Goal: Transaction & Acquisition: Download file/media

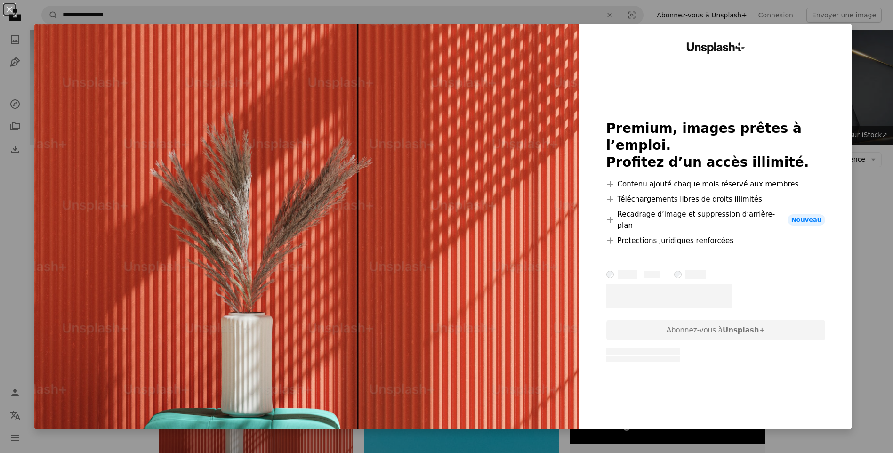
scroll to position [169, 0]
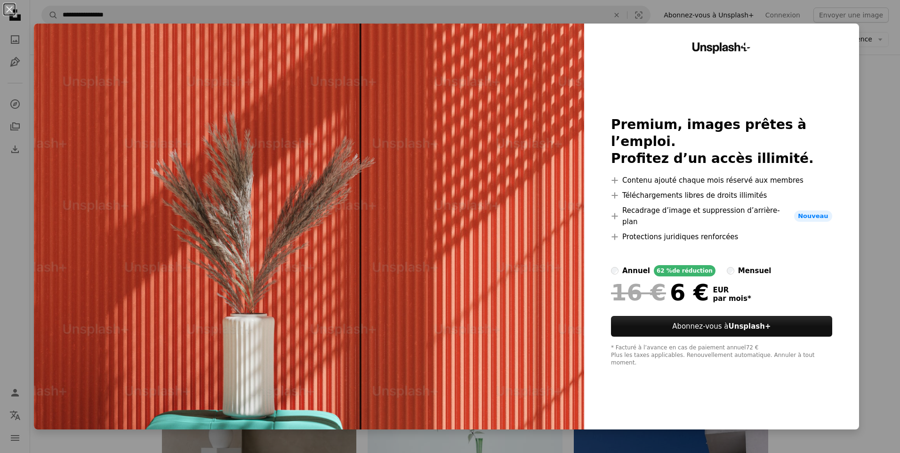
click at [875, 103] on div "An X shape Unsplash+ Premium, images prêtes à l’emploi. Profitez d’un accès ill…" at bounding box center [450, 226] width 900 height 453
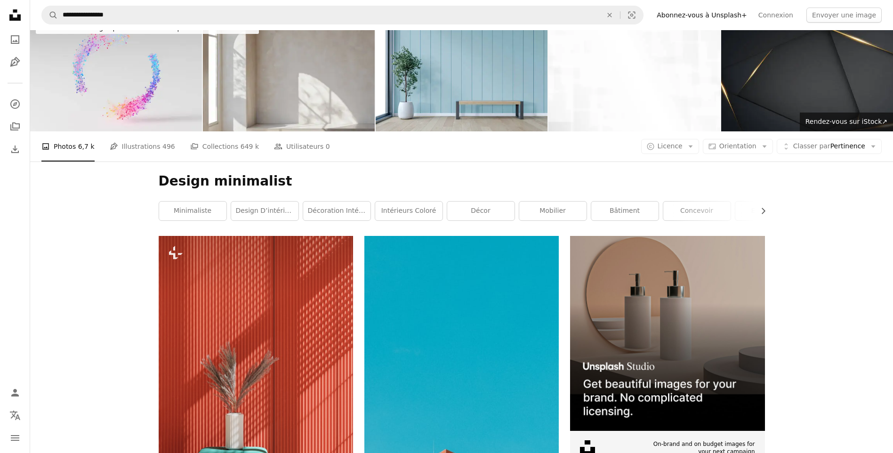
scroll to position [0, 0]
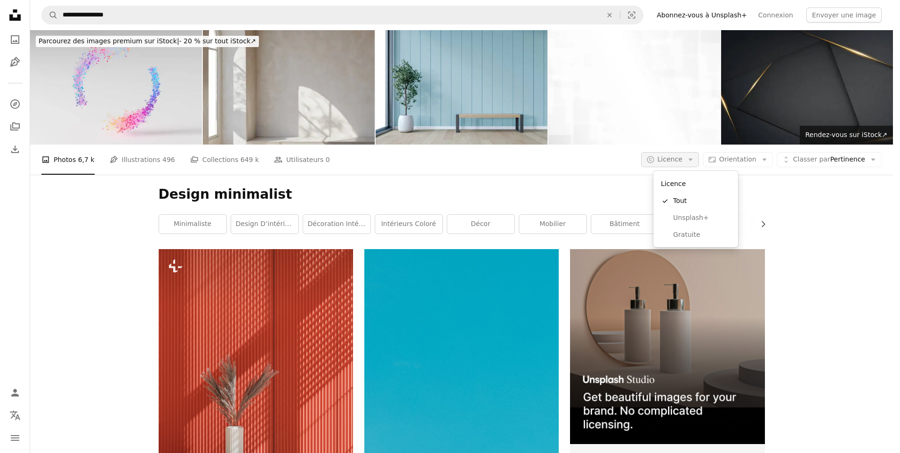
click at [699, 158] on button "A copyright icon © Licence Arrow down" at bounding box center [670, 159] width 58 height 15
click at [677, 231] on span "Gratuite" at bounding box center [701, 234] width 57 height 9
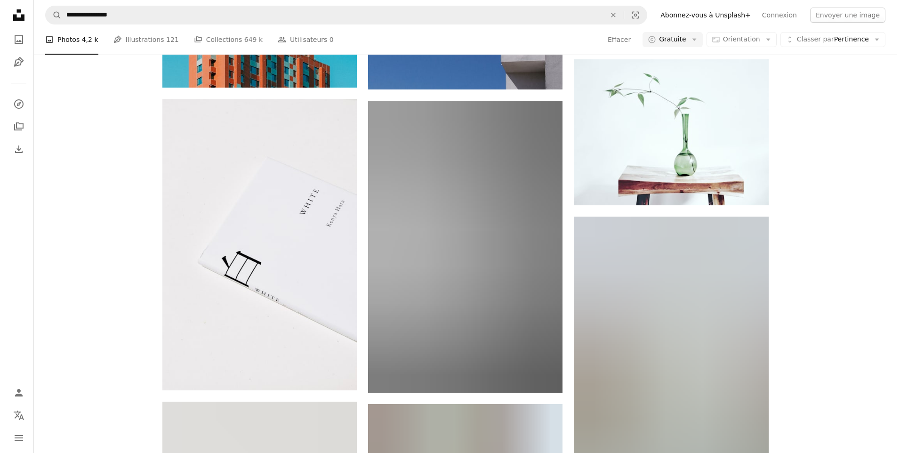
scroll to position [451, 0]
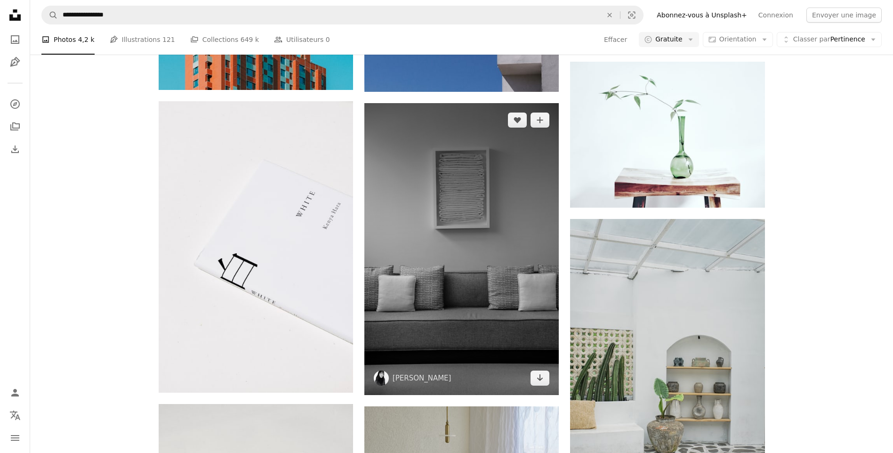
click at [474, 307] on img at bounding box center [461, 249] width 194 height 292
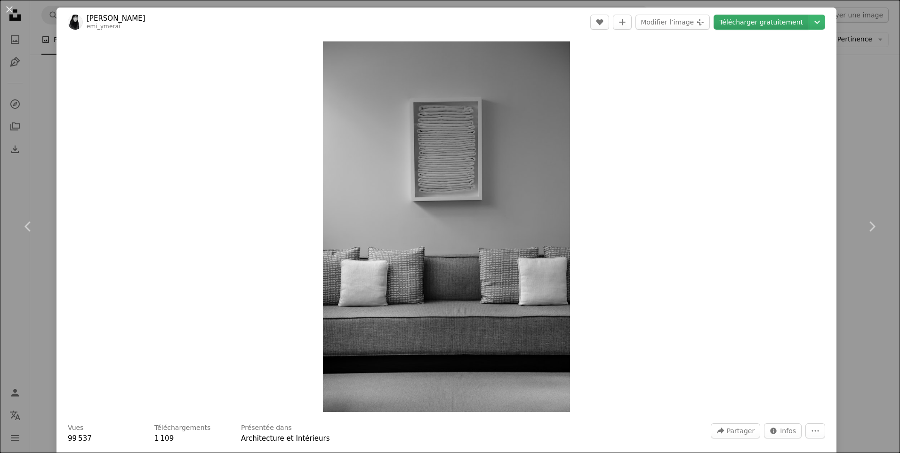
click at [770, 19] on link "Télécharger gratuitement" at bounding box center [761, 22] width 95 height 15
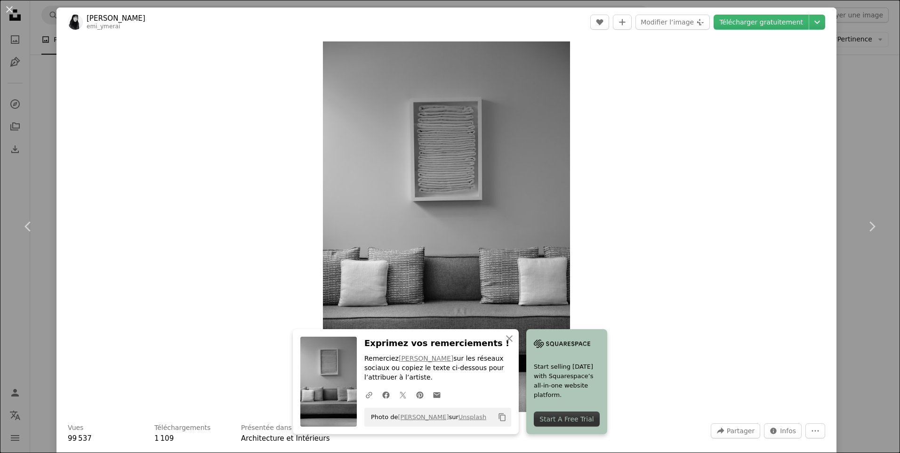
click at [268, 136] on div "Zoom in" at bounding box center [446, 227] width 780 height 380
click at [101, 16] on link "[PERSON_NAME]" at bounding box center [116, 18] width 59 height 9
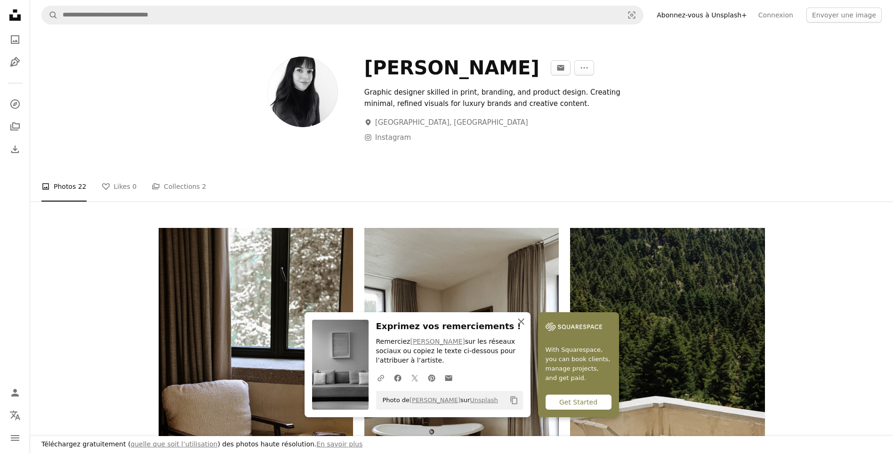
click at [522, 323] on icon "button" at bounding box center [521, 321] width 7 height 7
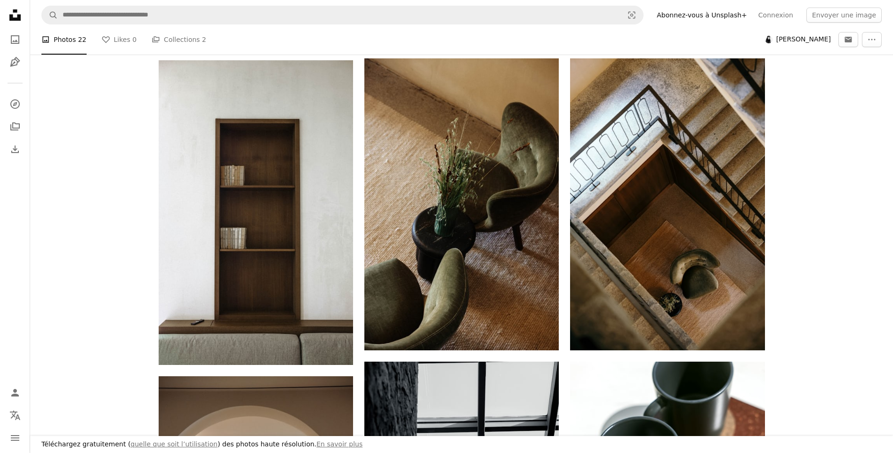
scroll to position [773, 0]
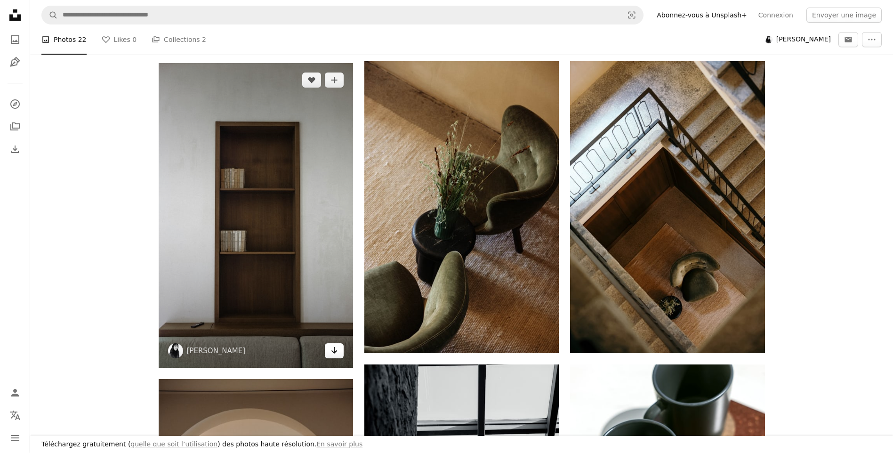
click at [334, 350] on icon "Télécharger" at bounding box center [334, 350] width 6 height 7
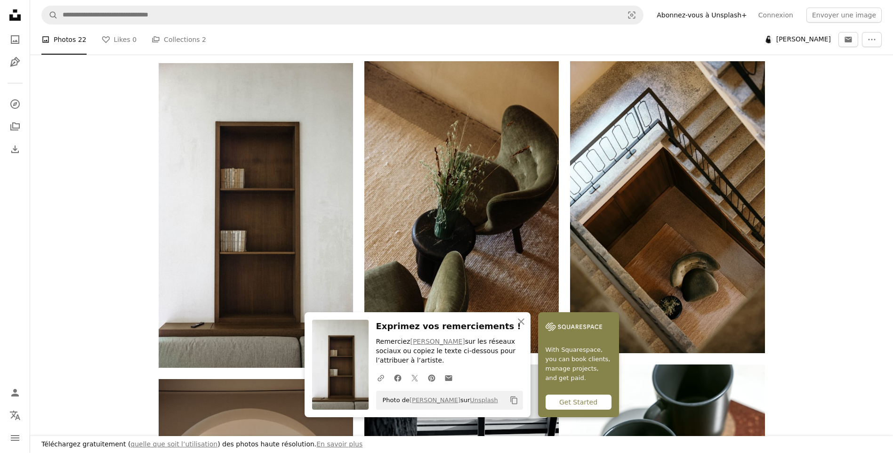
click at [512, 398] on icon "Copier dans le presse-papier" at bounding box center [513, 400] width 7 height 8
click at [820, 246] on div "A heart A plus sign Emi Ymerai Arrow pointing down A heart A plus sign Emi Ymer…" at bounding box center [461, 436] width 863 height 1963
click at [522, 321] on icon "An X shape" at bounding box center [520, 321] width 11 height 11
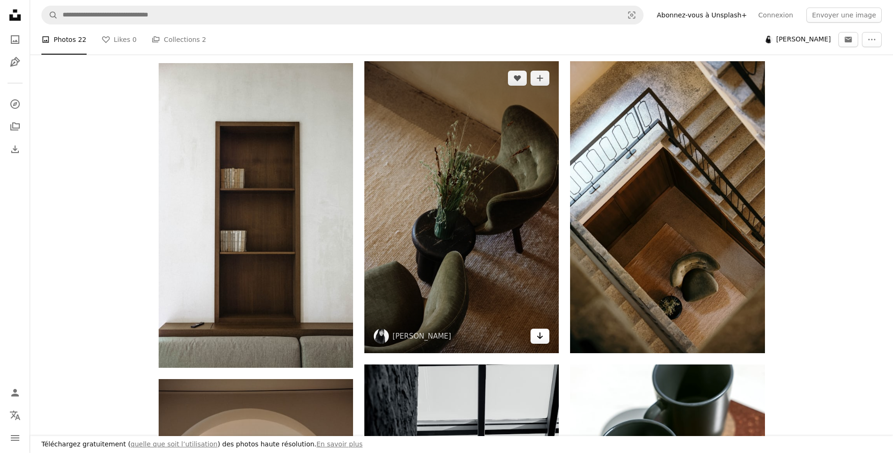
click at [537, 332] on icon "Arrow pointing down" at bounding box center [540, 335] width 8 height 11
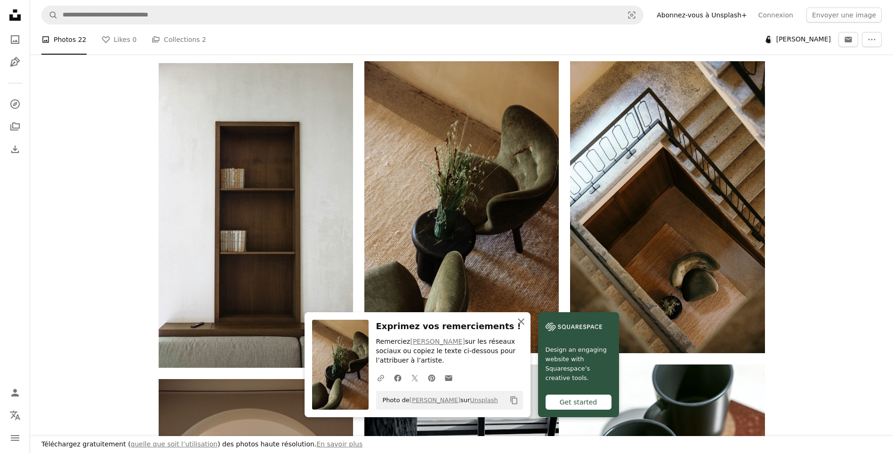
click at [524, 319] on icon "An X shape" at bounding box center [520, 321] width 11 height 11
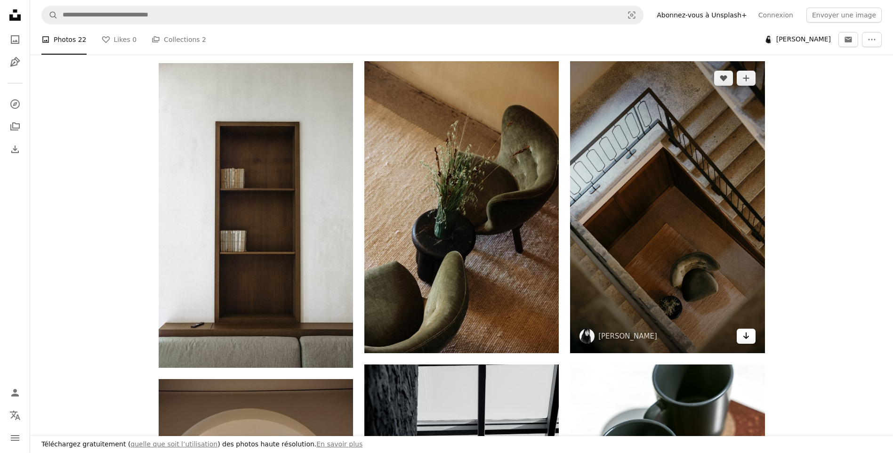
click at [742, 336] on icon "Arrow pointing down" at bounding box center [746, 335] width 8 height 11
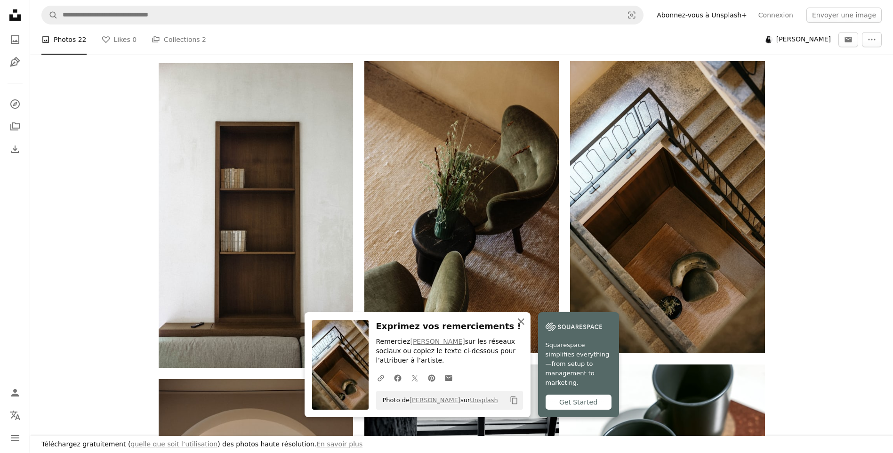
click at [518, 318] on icon "button" at bounding box center [521, 321] width 7 height 7
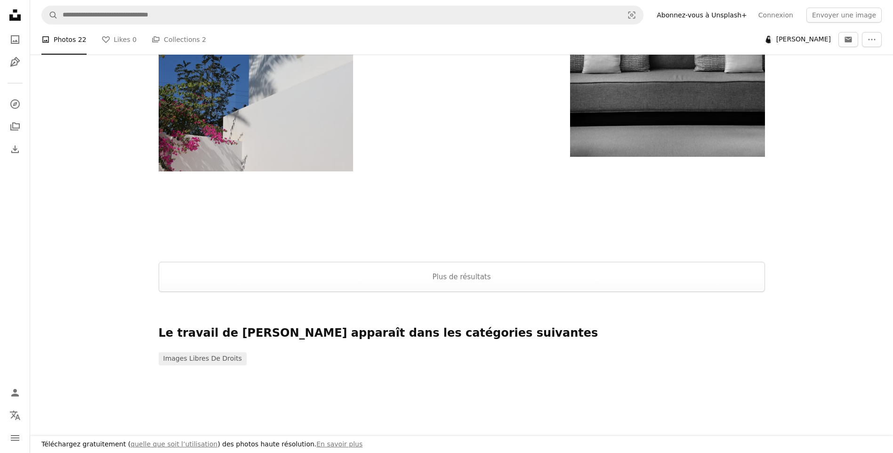
scroll to position [2022, 0]
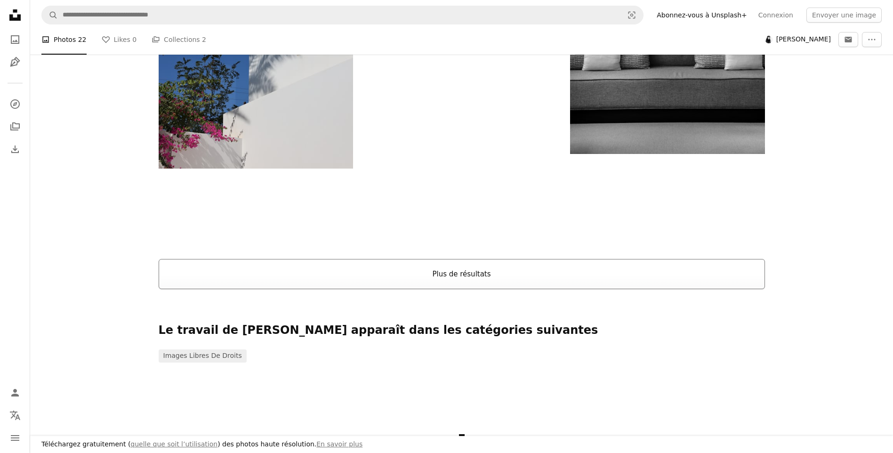
click at [454, 273] on button "Plus de résultats" at bounding box center [462, 274] width 606 height 30
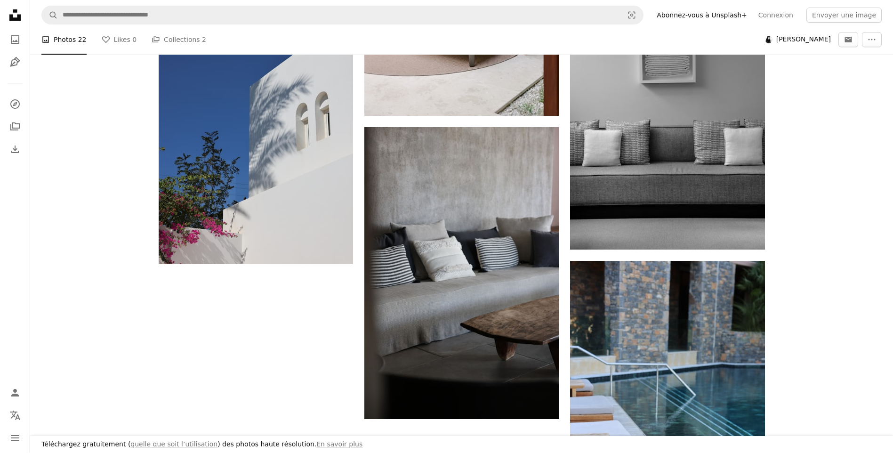
scroll to position [1944, 0]
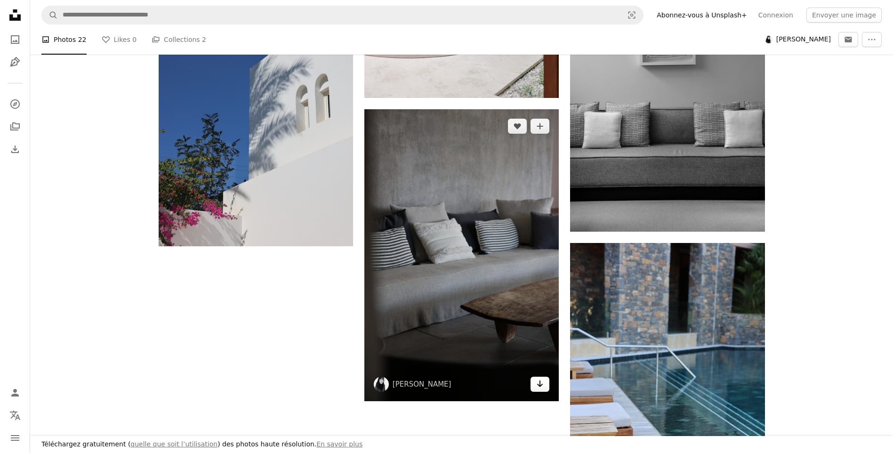
click at [542, 384] on icon "Arrow pointing down" at bounding box center [540, 383] width 8 height 11
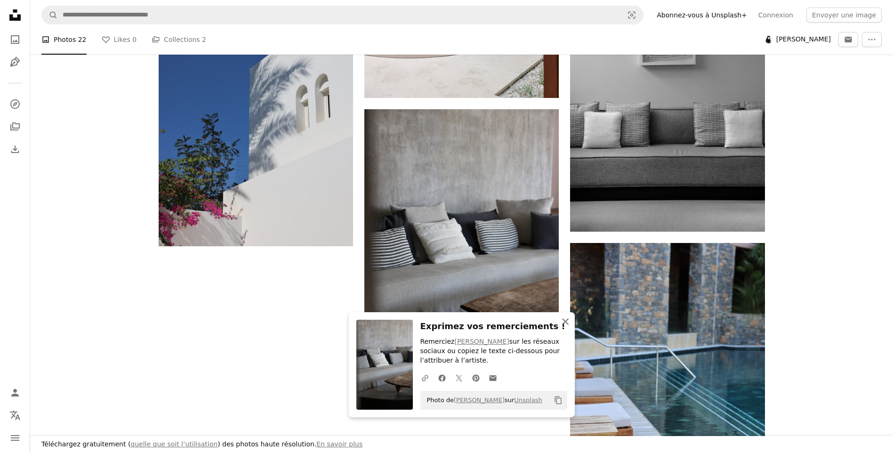
click at [566, 320] on icon "button" at bounding box center [565, 321] width 7 height 7
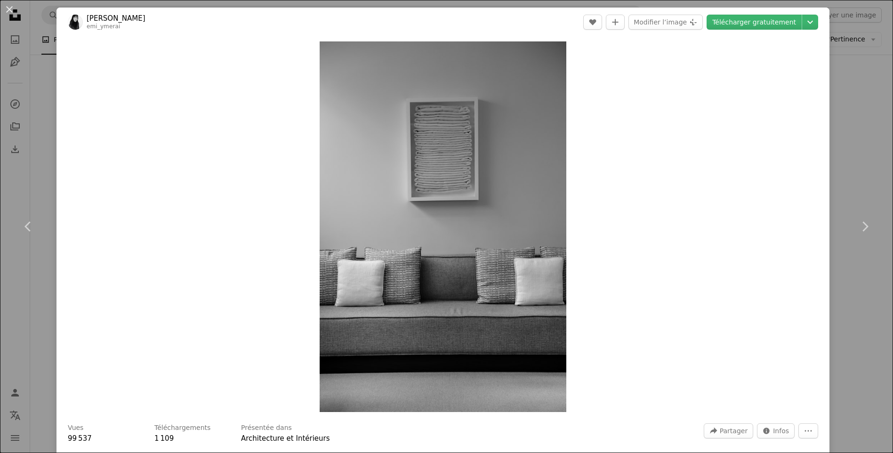
scroll to position [451, 0]
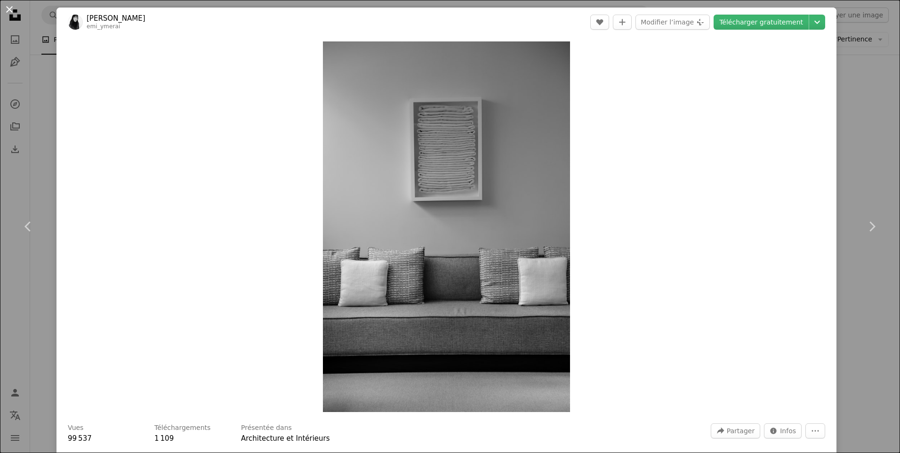
click at [11, 12] on button "An X shape" at bounding box center [9, 9] width 11 height 11
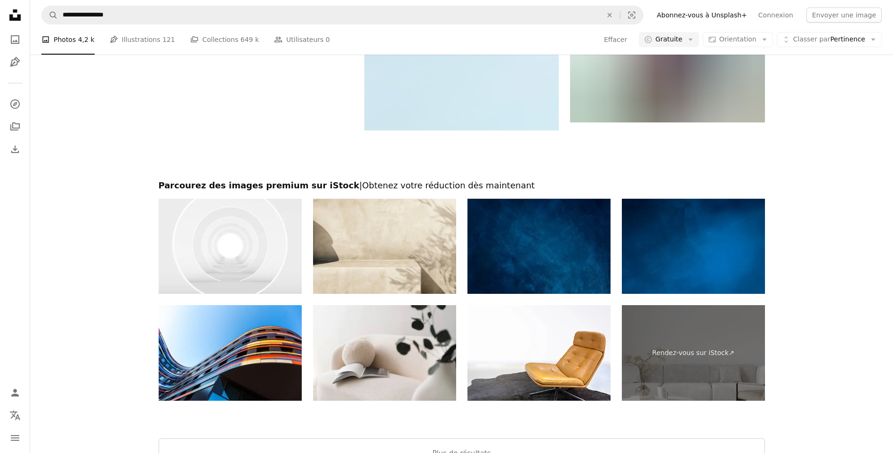
scroll to position [1779, 0]
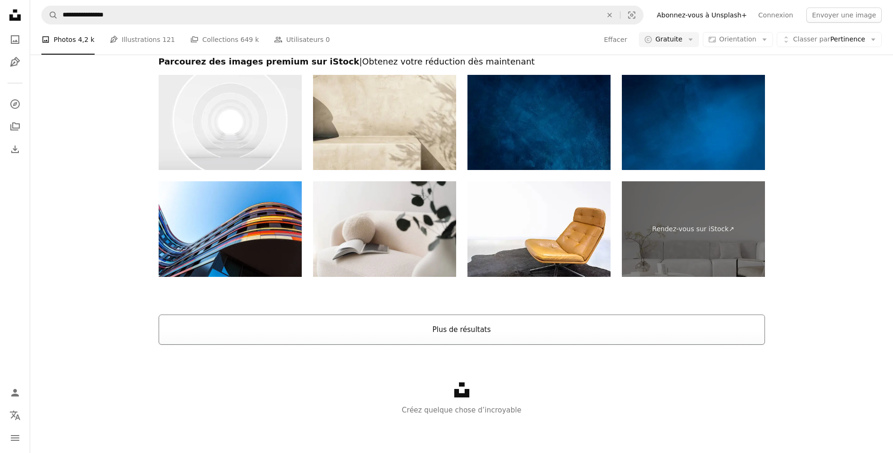
click at [471, 332] on button "Plus de résultats" at bounding box center [462, 329] width 606 height 30
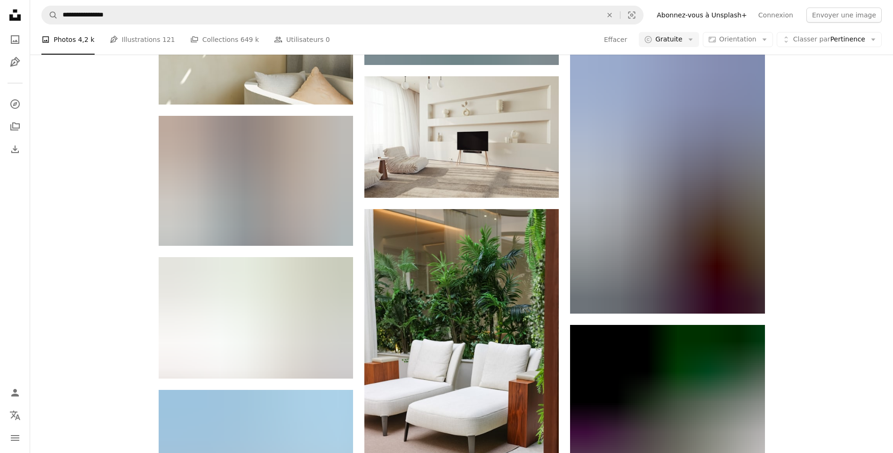
scroll to position [2978, 0]
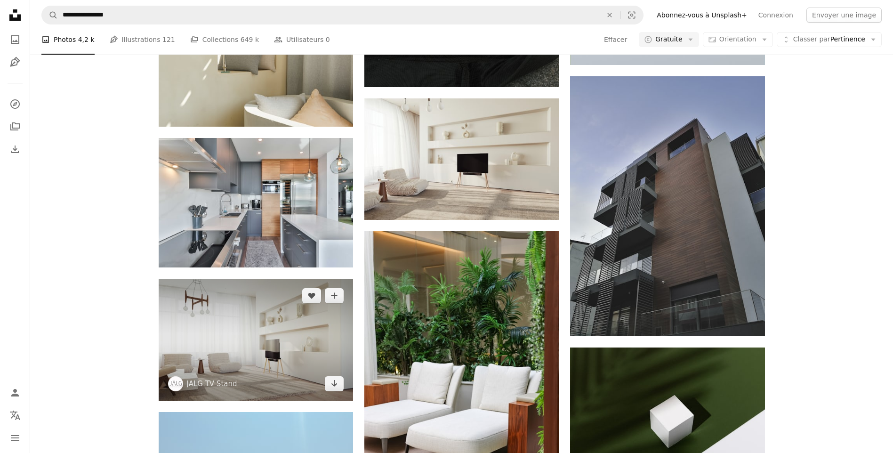
click at [273, 353] on img at bounding box center [256, 340] width 194 height 122
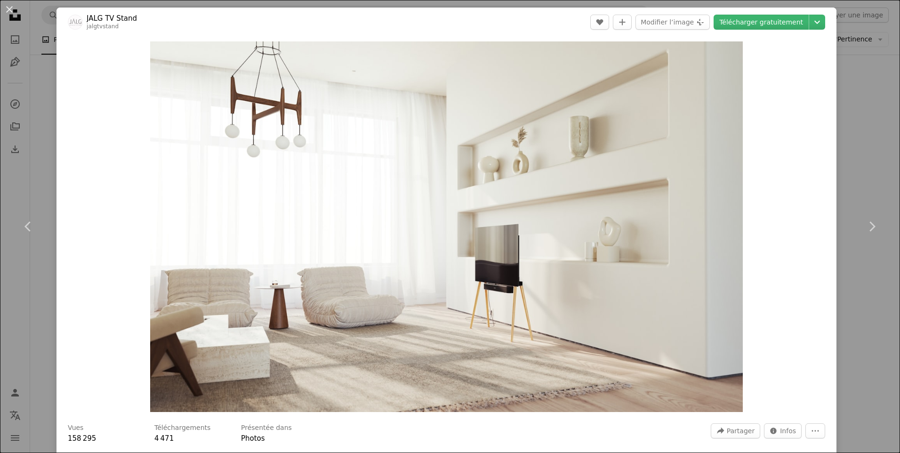
click at [845, 97] on div "An X shape Chevron left Chevron right JALG TV Stand jalgtvstand A heart A plus …" at bounding box center [450, 226] width 900 height 453
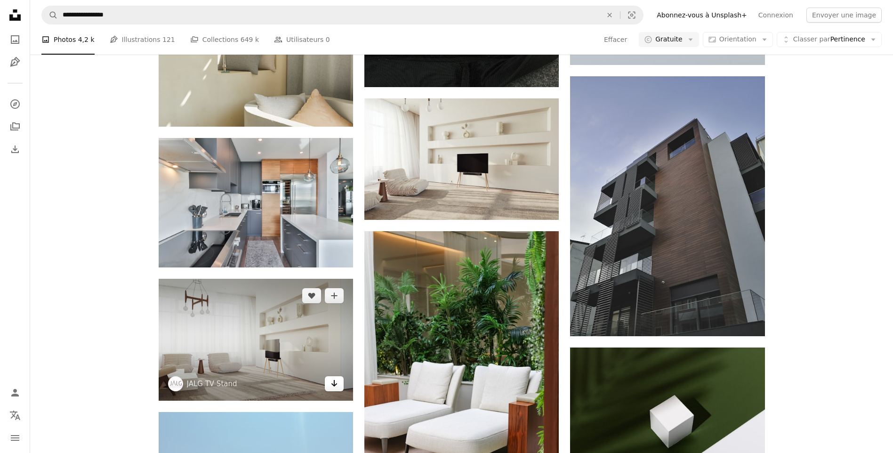
click at [333, 385] on icon "Télécharger" at bounding box center [334, 383] width 6 height 7
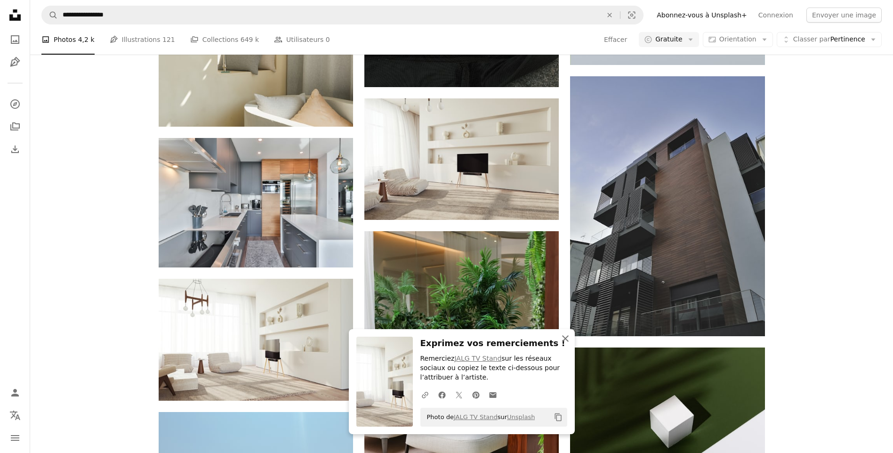
click at [566, 338] on icon "An X shape" at bounding box center [565, 338] width 11 height 11
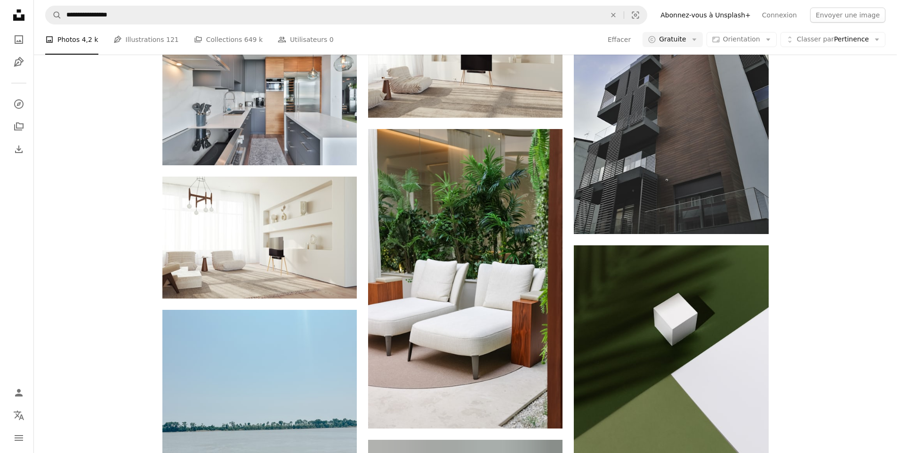
scroll to position [3051, 0]
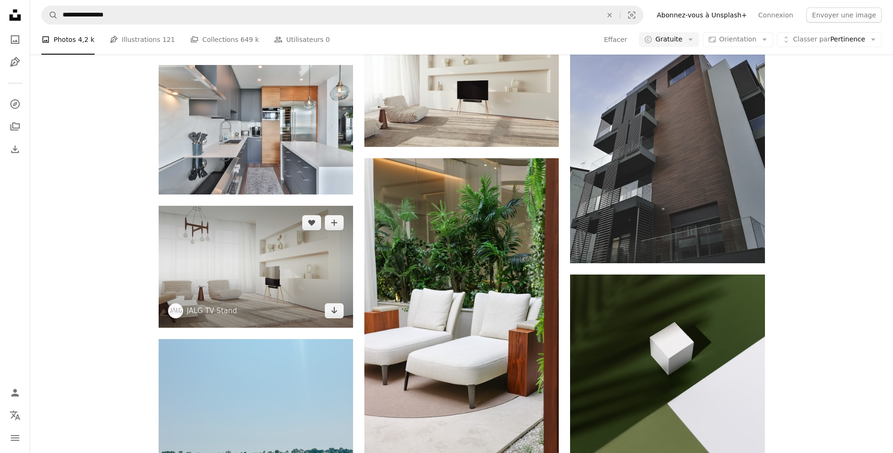
click at [259, 284] on img at bounding box center [256, 267] width 194 height 122
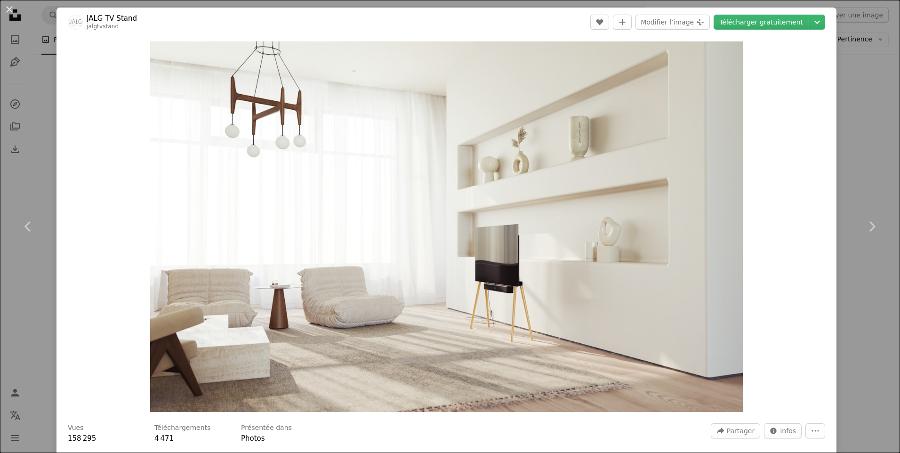
click at [104, 18] on link "JALG TV Stand" at bounding box center [112, 18] width 50 height 9
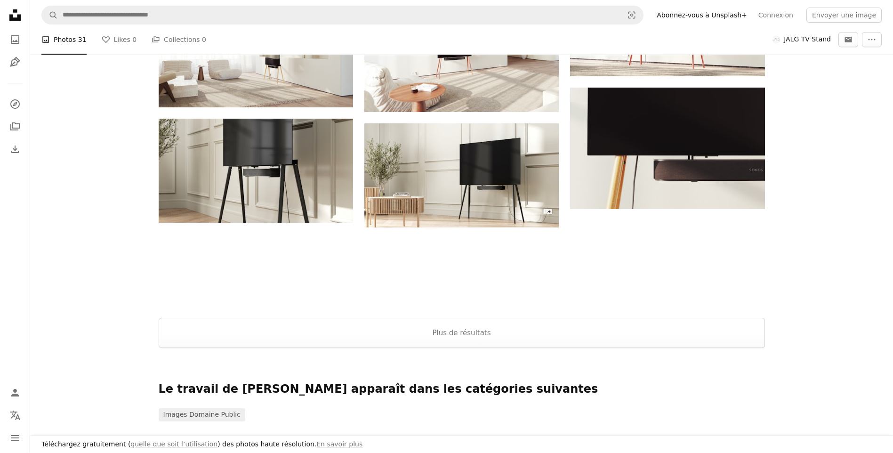
scroll to position [1086, 0]
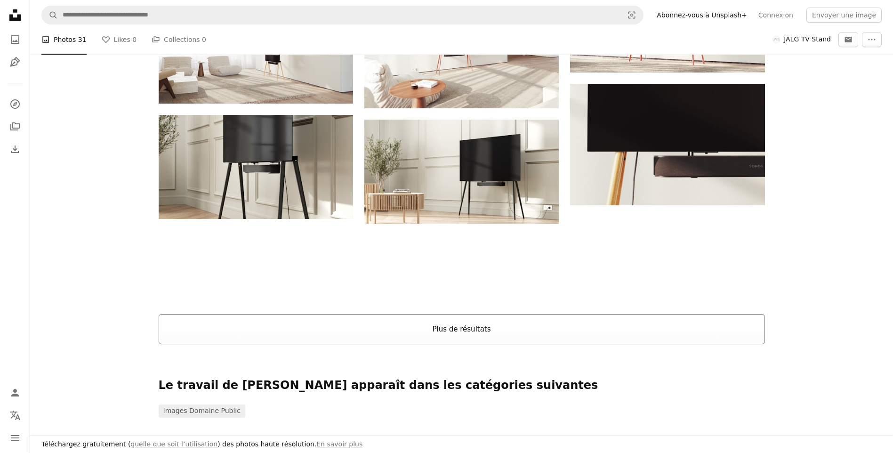
click at [456, 320] on button "Plus de résultats" at bounding box center [462, 329] width 606 height 30
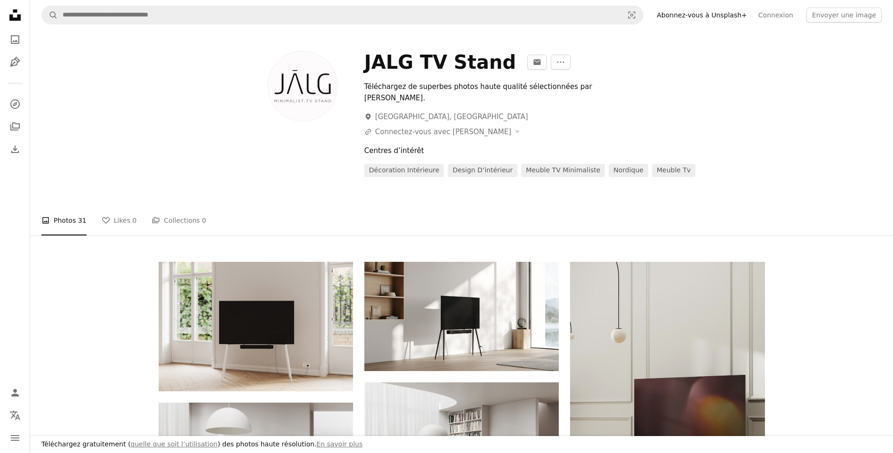
scroll to position [0, 0]
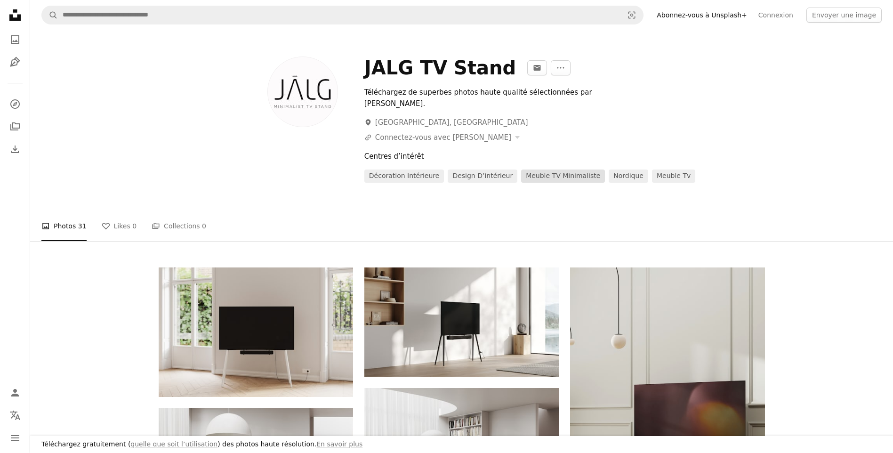
click at [554, 169] on link "meuble TV minimaliste" at bounding box center [563, 175] width 84 height 13
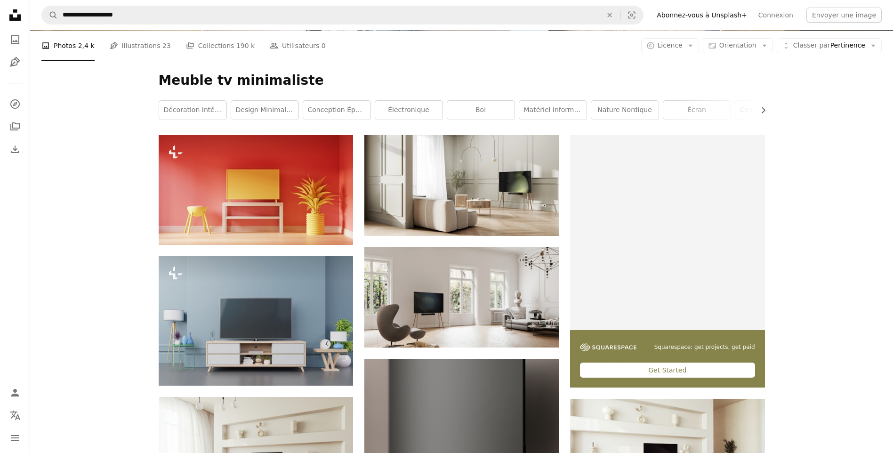
scroll to position [37, 0]
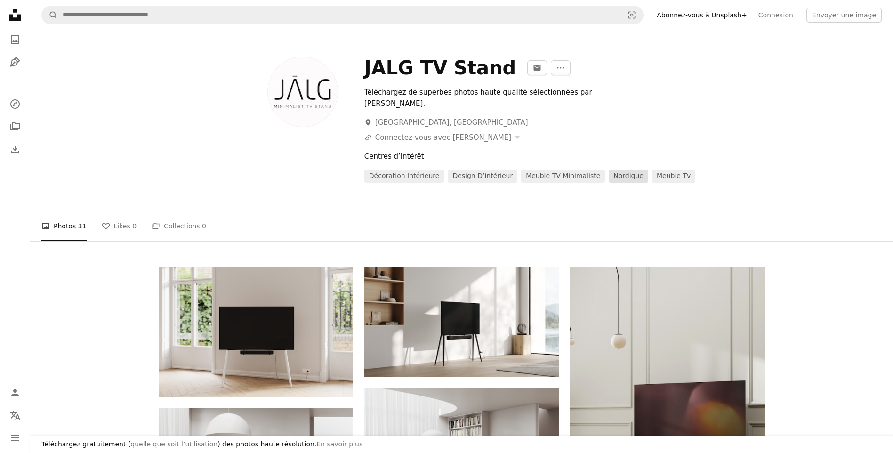
click at [609, 169] on link "nordique" at bounding box center [629, 175] width 40 height 13
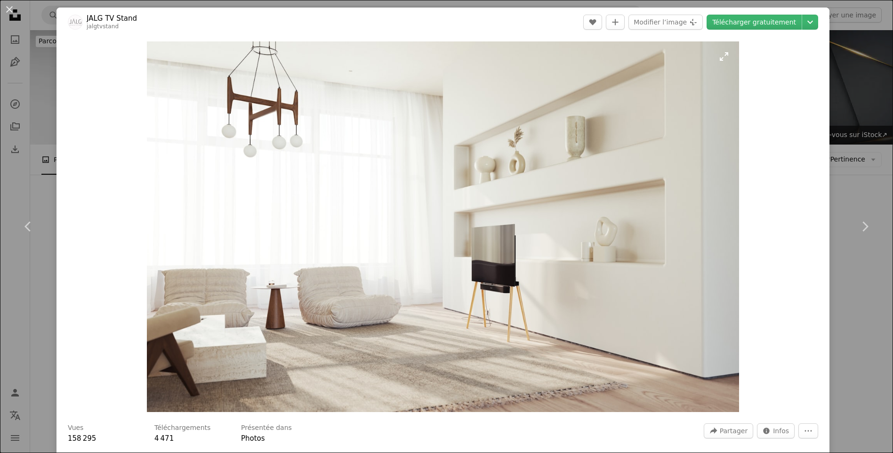
scroll to position [3051, 0]
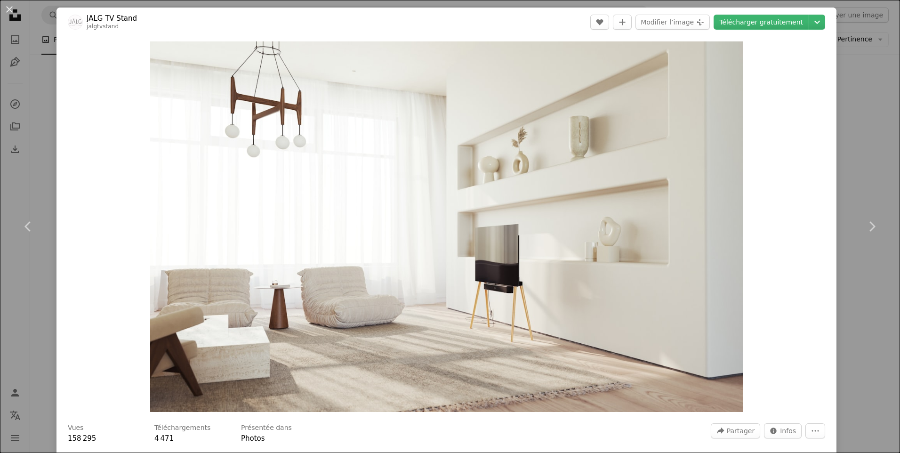
click at [850, 81] on div "An X shape Chevron left Chevron right JALG TV Stand jalgtvstand A heart A plus …" at bounding box center [450, 226] width 900 height 453
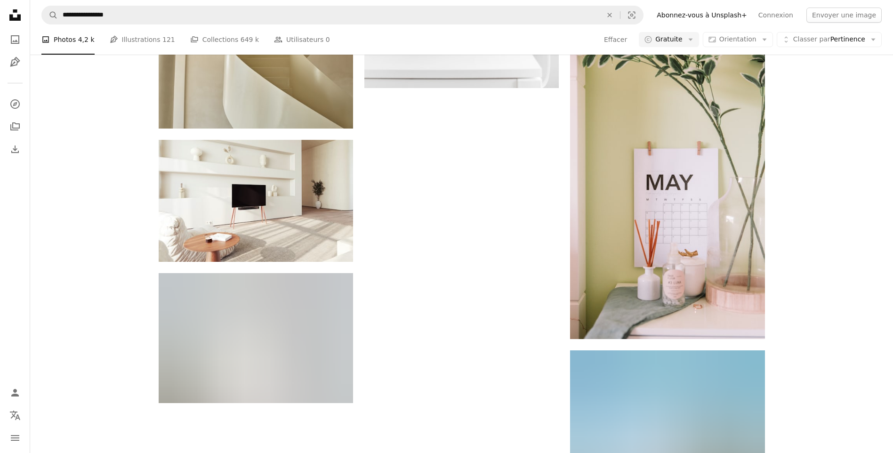
scroll to position [6049, 0]
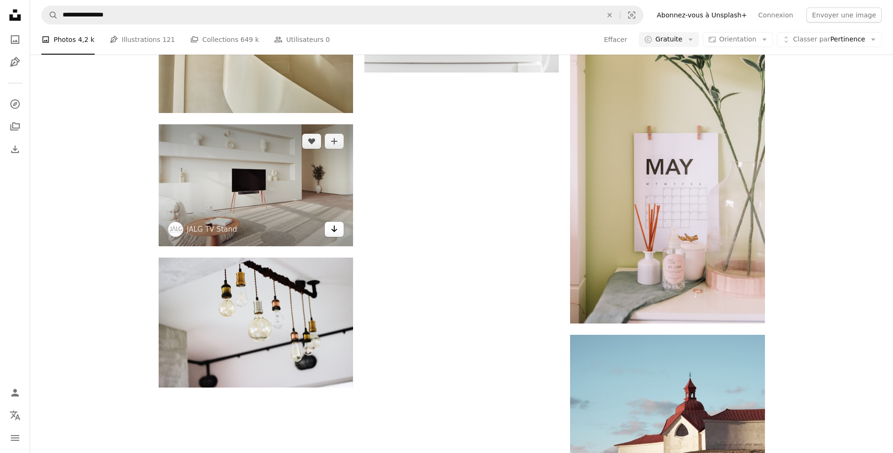
click at [336, 233] on icon "Arrow pointing down" at bounding box center [334, 228] width 8 height 11
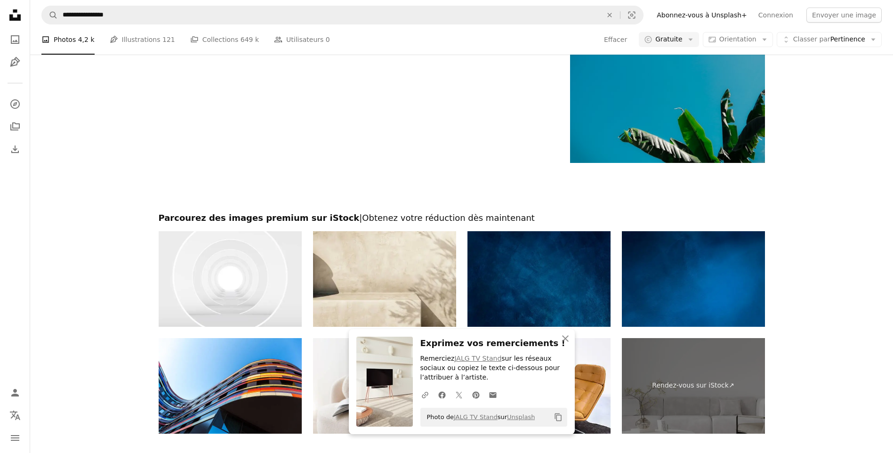
scroll to position [6547, 0]
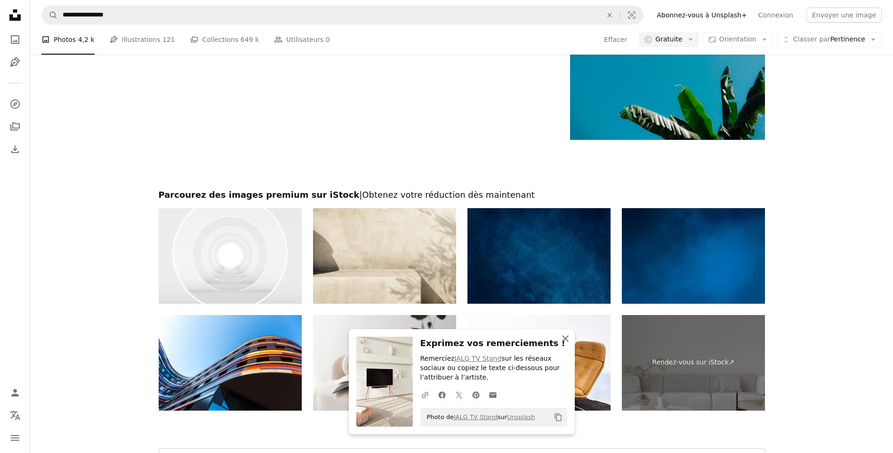
click at [561, 338] on icon "An X shape" at bounding box center [565, 338] width 11 height 11
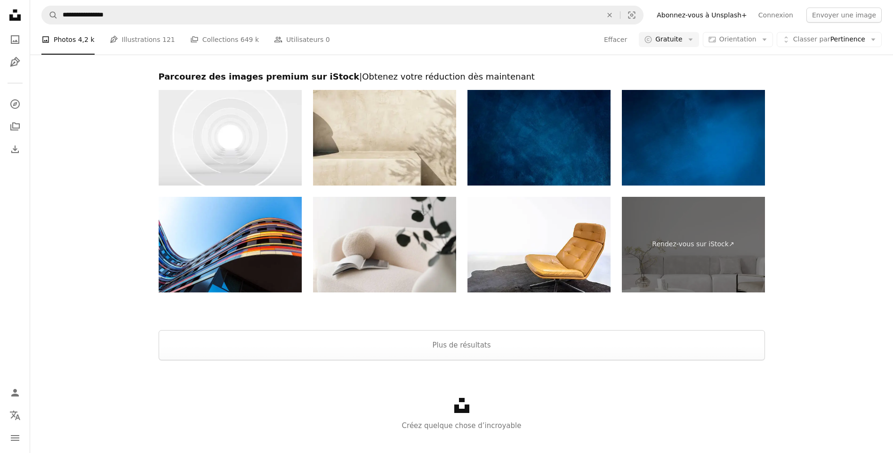
scroll to position [6680, 0]
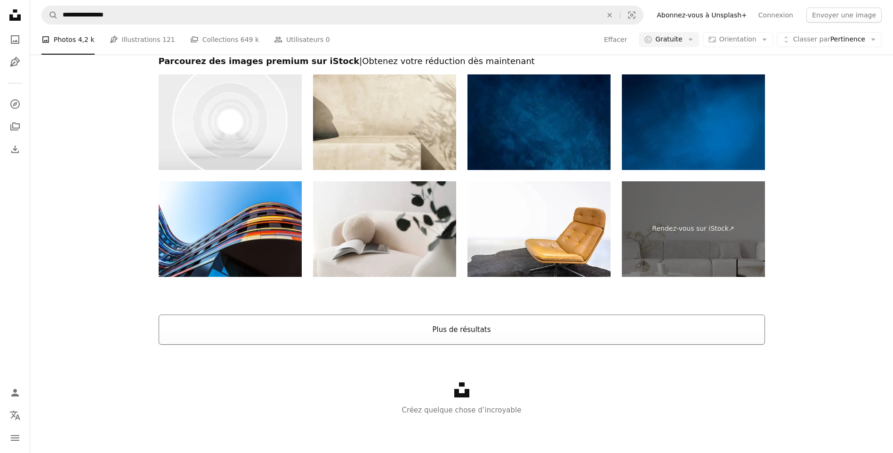
click at [455, 332] on button "Plus de résultats" at bounding box center [462, 329] width 606 height 30
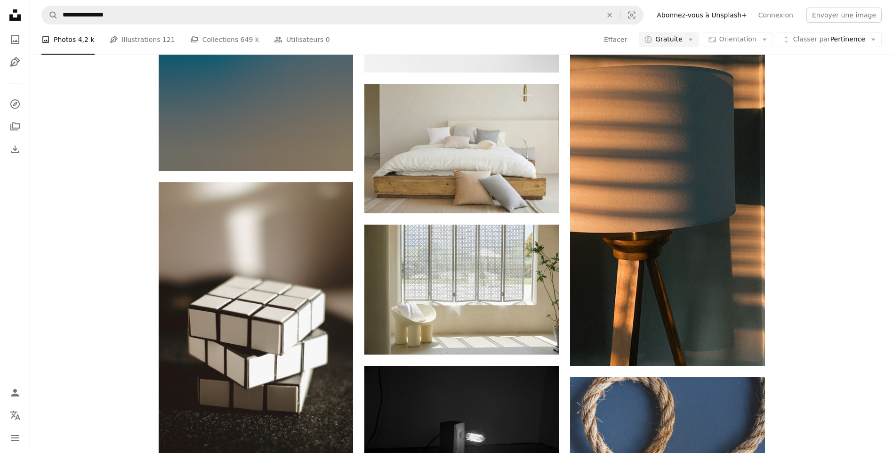
scroll to position [8751, 0]
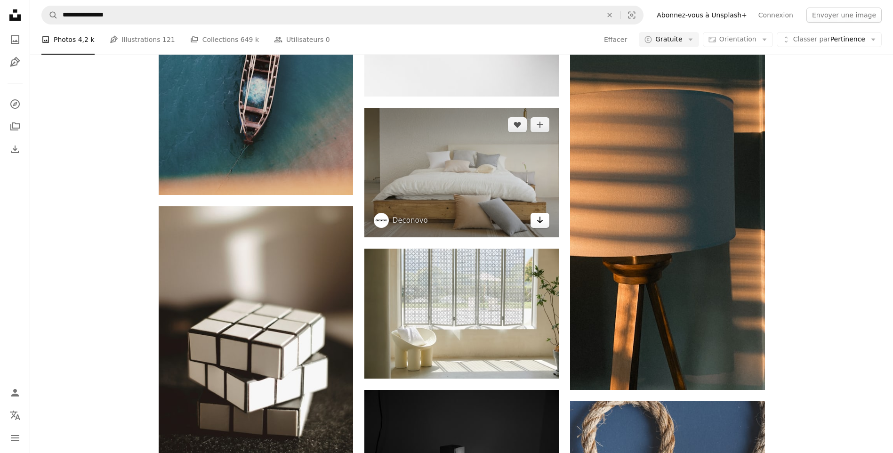
click at [540, 219] on icon "Télécharger" at bounding box center [540, 220] width 6 height 7
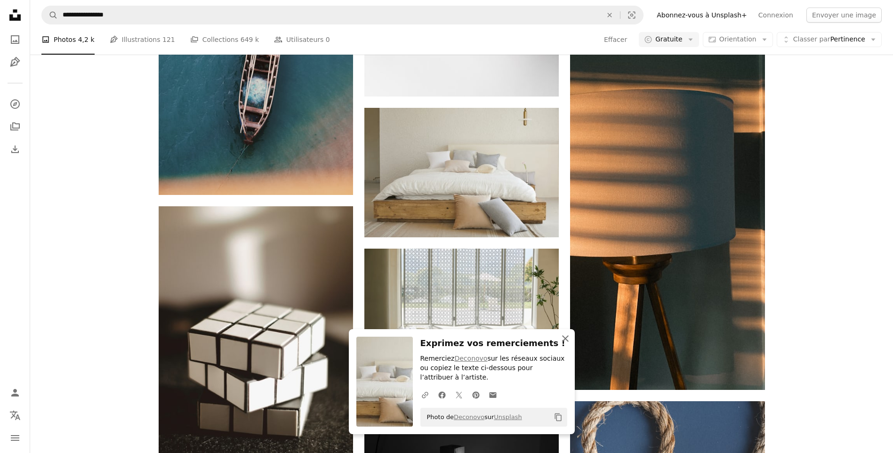
click at [562, 337] on icon "An X shape" at bounding box center [565, 338] width 11 height 11
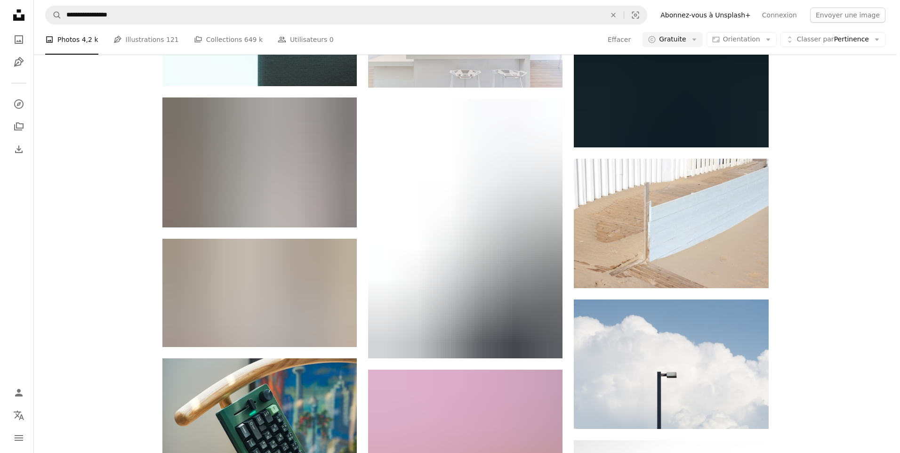
scroll to position [10131, 0]
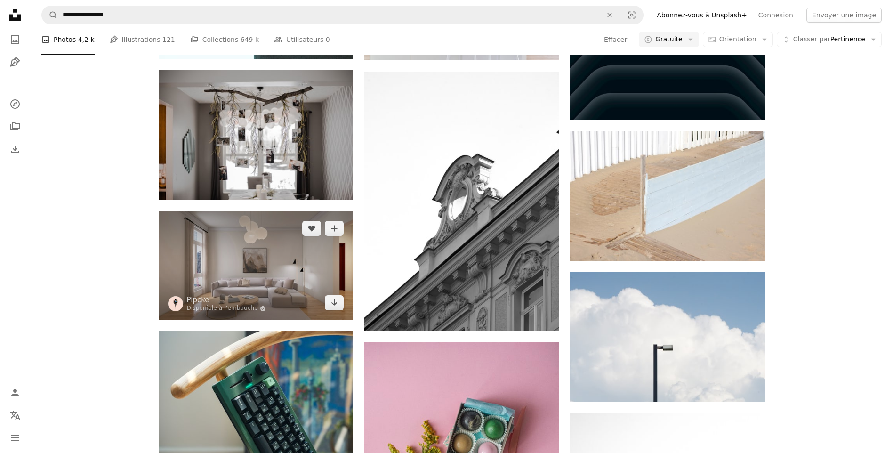
click at [254, 273] on img at bounding box center [256, 265] width 194 height 108
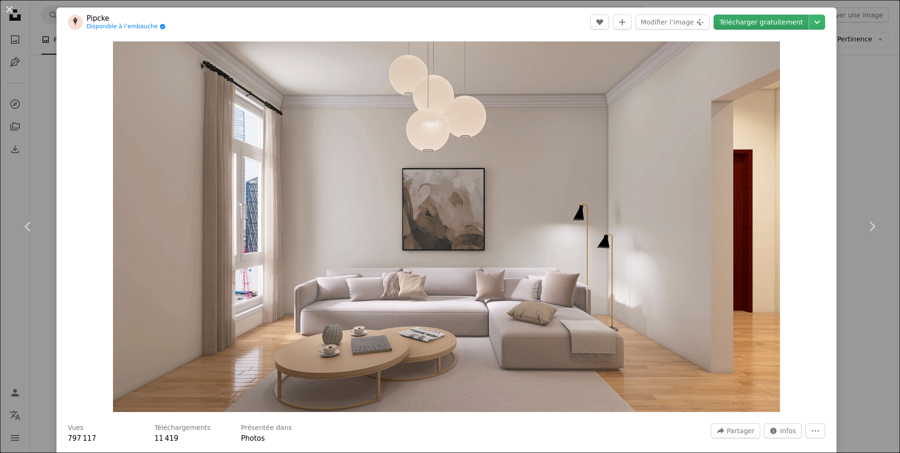
click at [783, 20] on link "Télécharger gratuitement" at bounding box center [761, 22] width 95 height 15
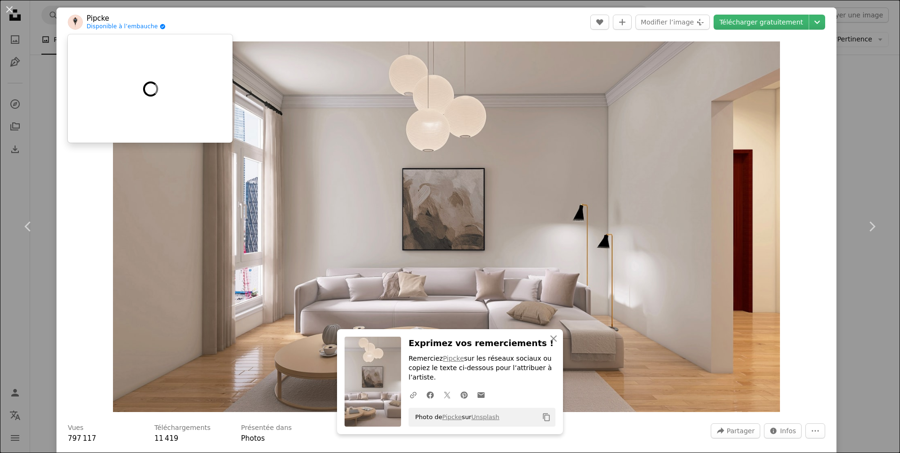
click at [95, 18] on link "Pipcke" at bounding box center [126, 18] width 79 height 9
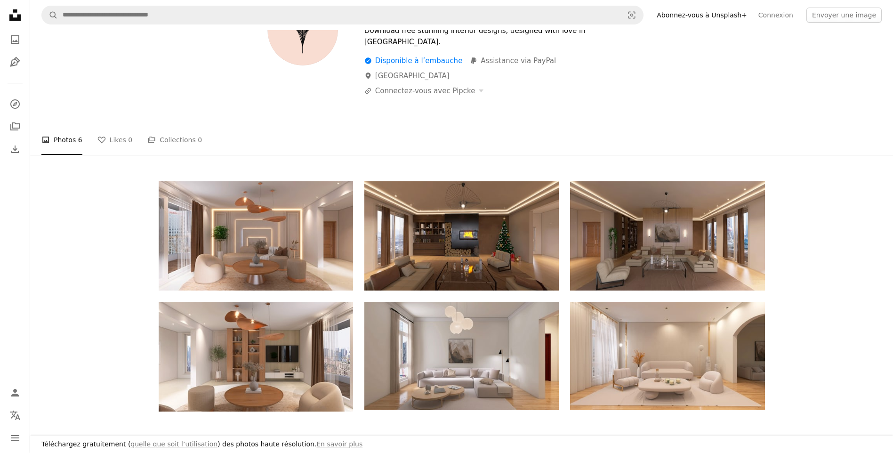
scroll to position [35, 0]
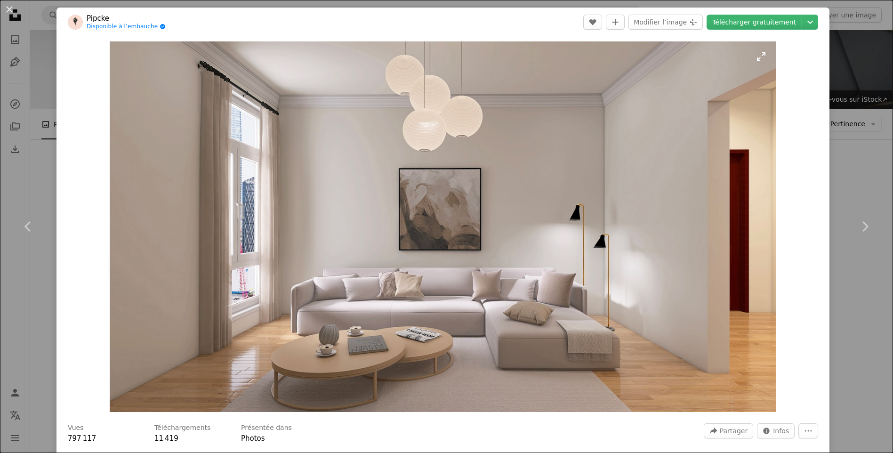
scroll to position [10131, 0]
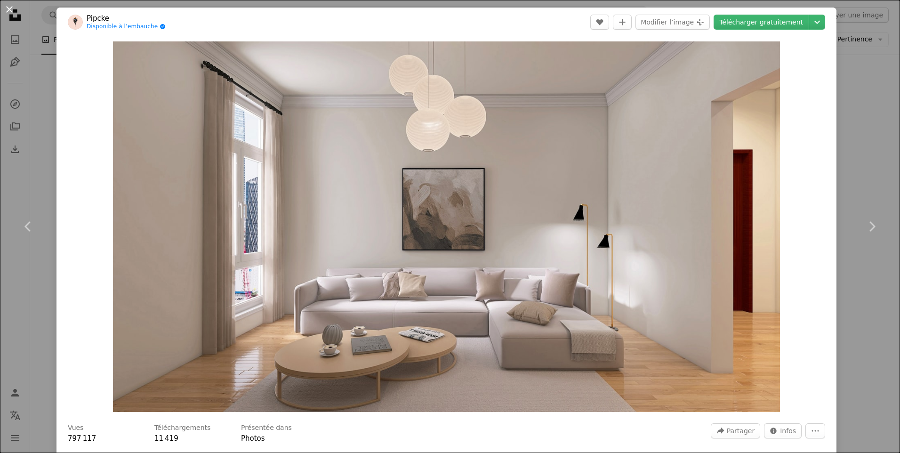
click at [10, 9] on button "An X shape" at bounding box center [9, 9] width 11 height 11
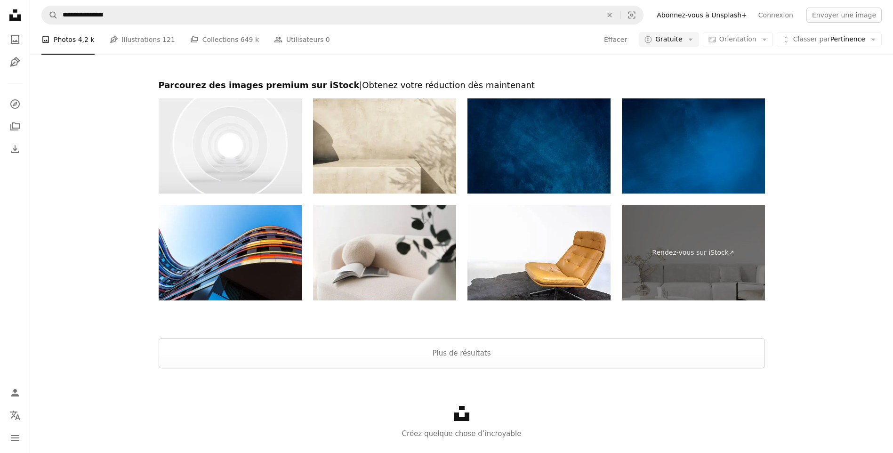
scroll to position [12520, 0]
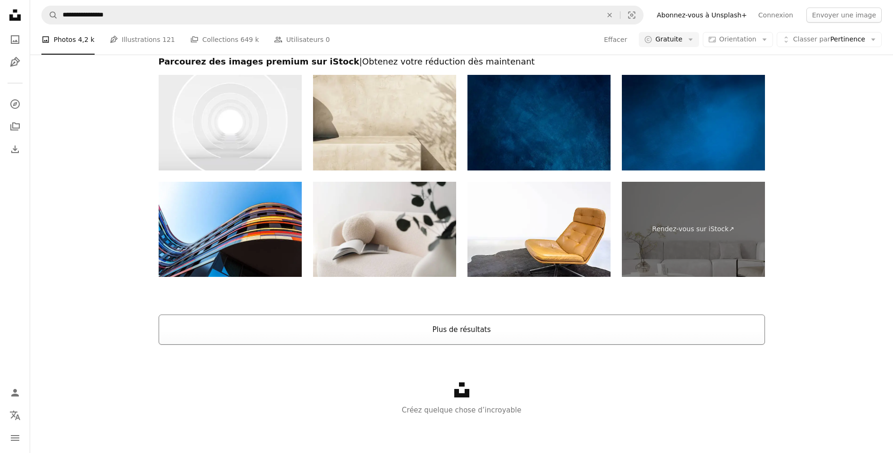
click at [463, 330] on button "Plus de résultats" at bounding box center [462, 329] width 606 height 30
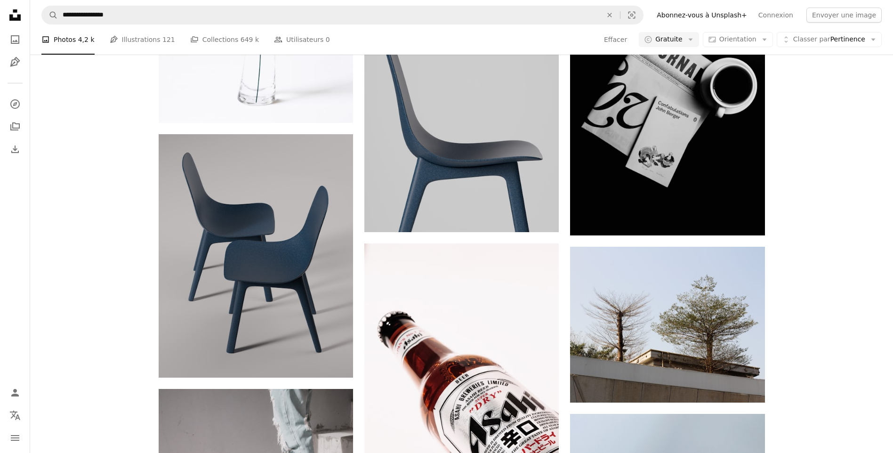
scroll to position [12966, 0]
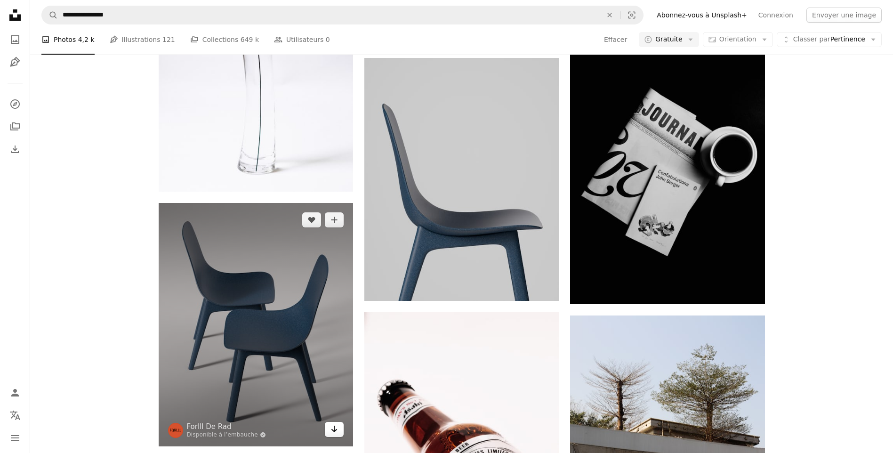
click at [337, 431] on icon "Arrow pointing down" at bounding box center [334, 428] width 8 height 11
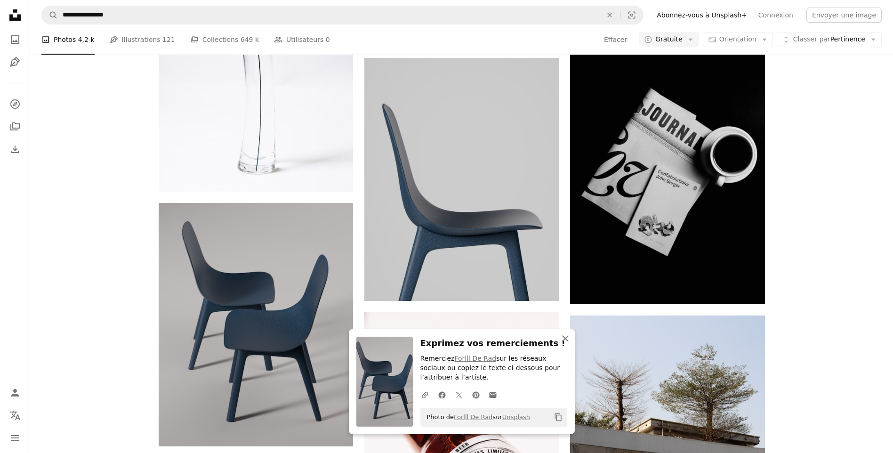
click at [565, 341] on icon "An X shape" at bounding box center [565, 338] width 11 height 11
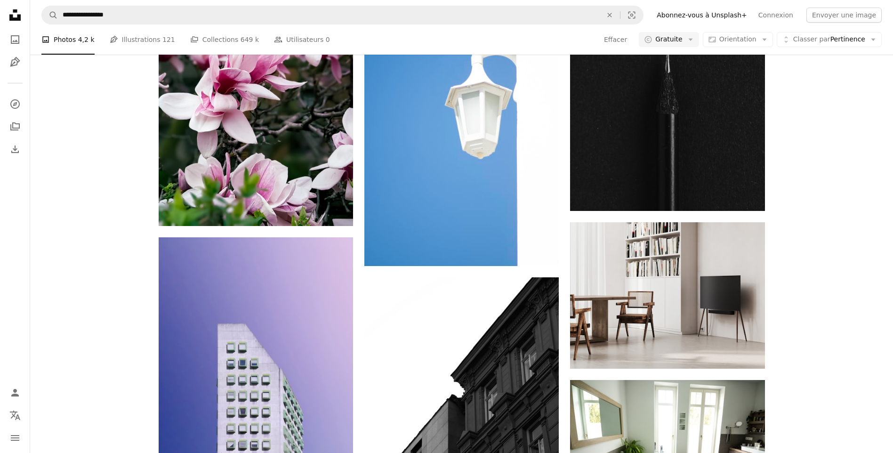
scroll to position [14717, 0]
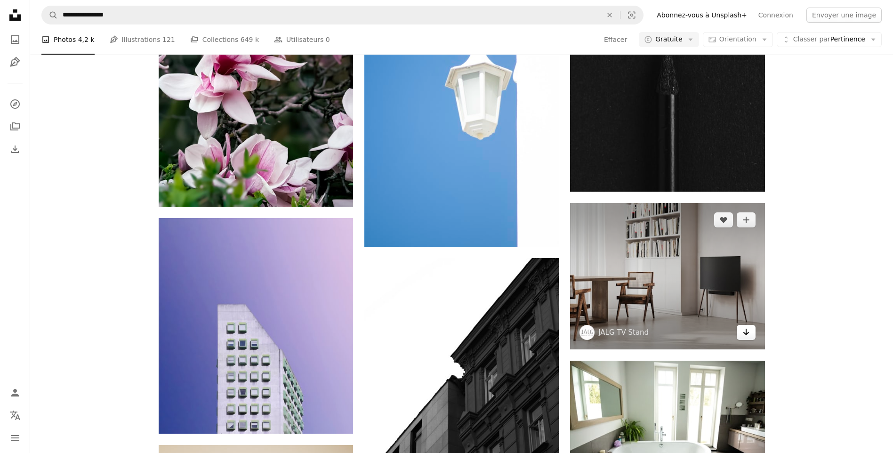
click at [748, 335] on icon "Arrow pointing down" at bounding box center [746, 331] width 8 height 11
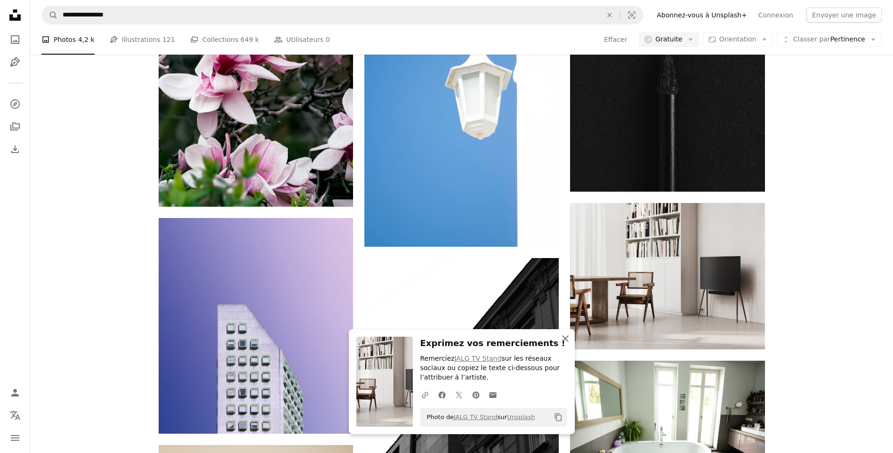
click at [562, 338] on icon "An X shape" at bounding box center [565, 338] width 11 height 11
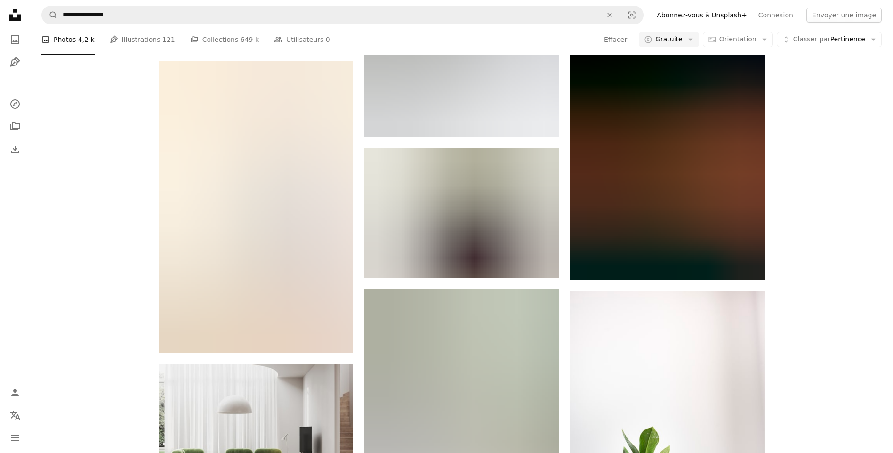
scroll to position [15843, 0]
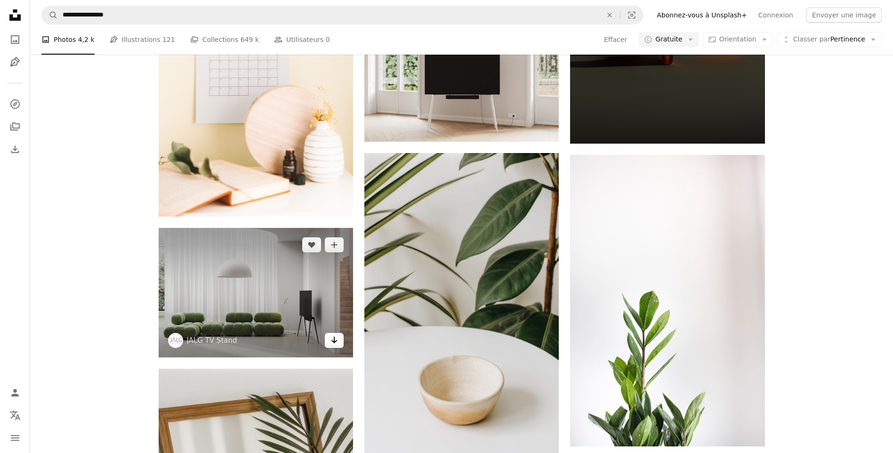
click at [331, 340] on icon "Arrow pointing down" at bounding box center [334, 339] width 8 height 11
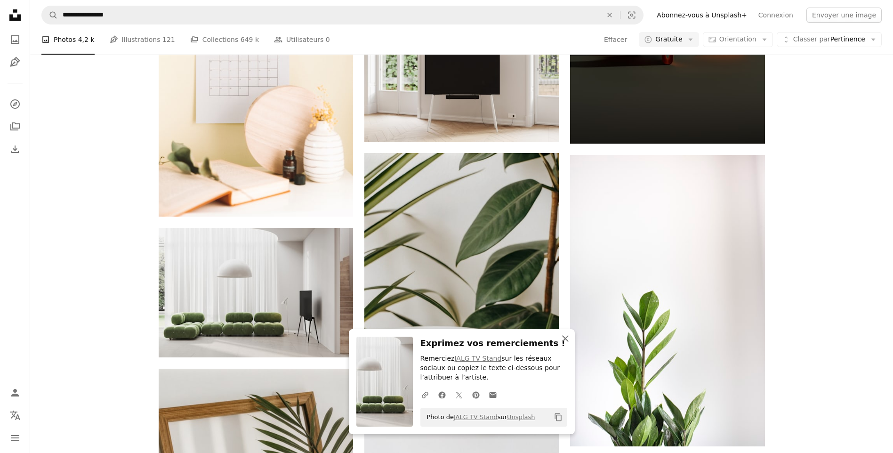
click at [564, 337] on icon "button" at bounding box center [565, 338] width 7 height 7
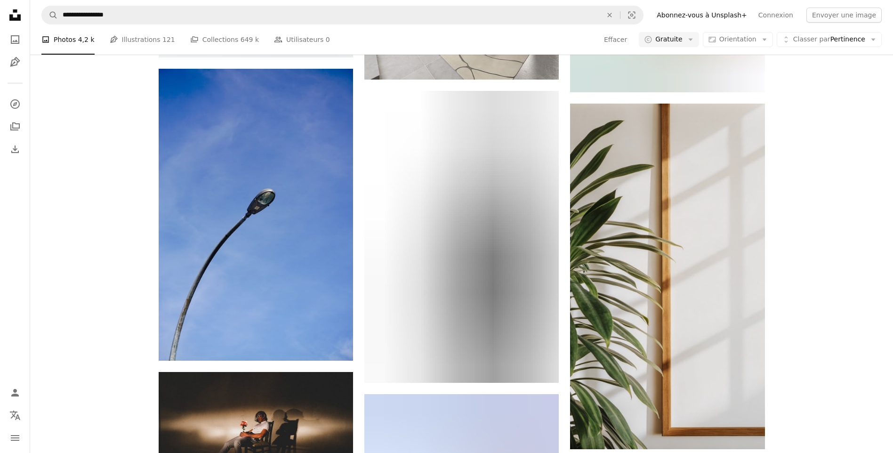
scroll to position [17116, 0]
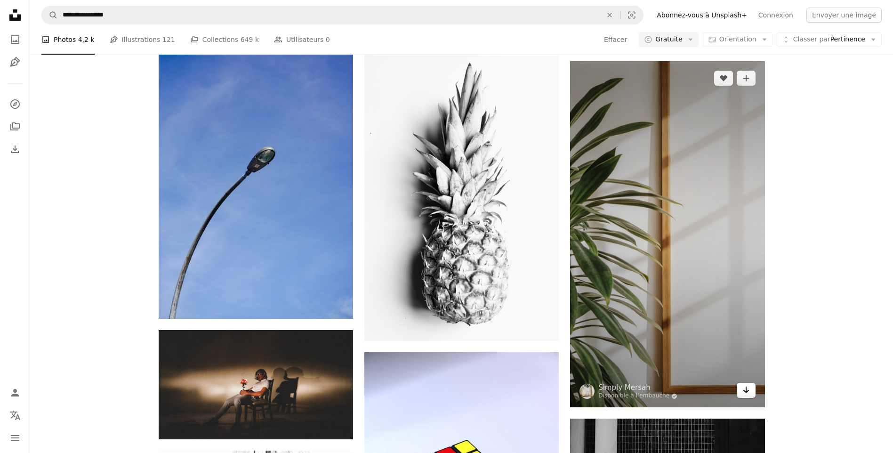
click at [744, 392] on icon "Arrow pointing down" at bounding box center [746, 389] width 8 height 11
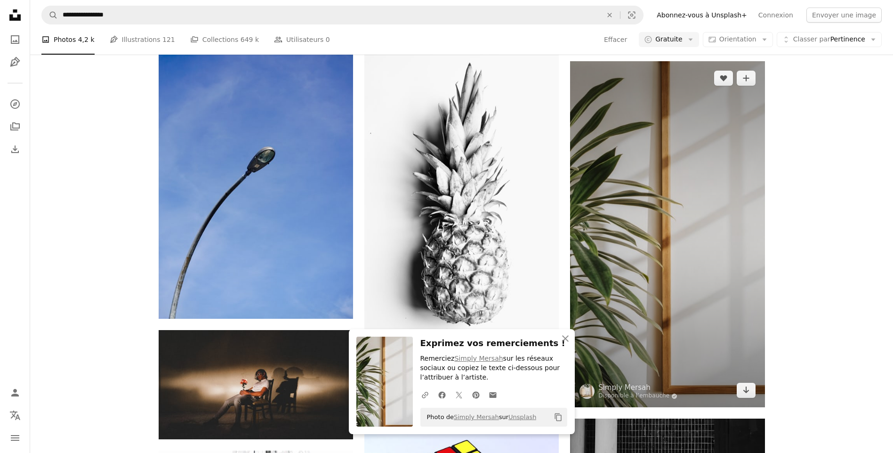
scroll to position [16720, 0]
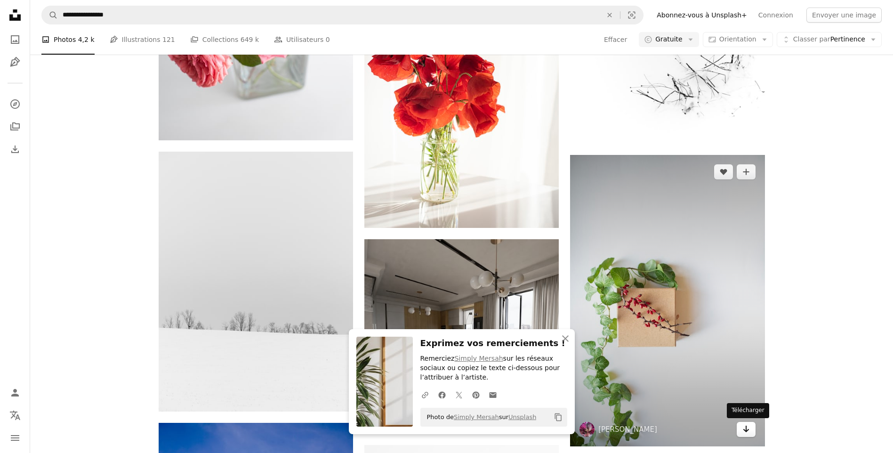
click at [748, 425] on icon "Arrow pointing down" at bounding box center [746, 428] width 8 height 11
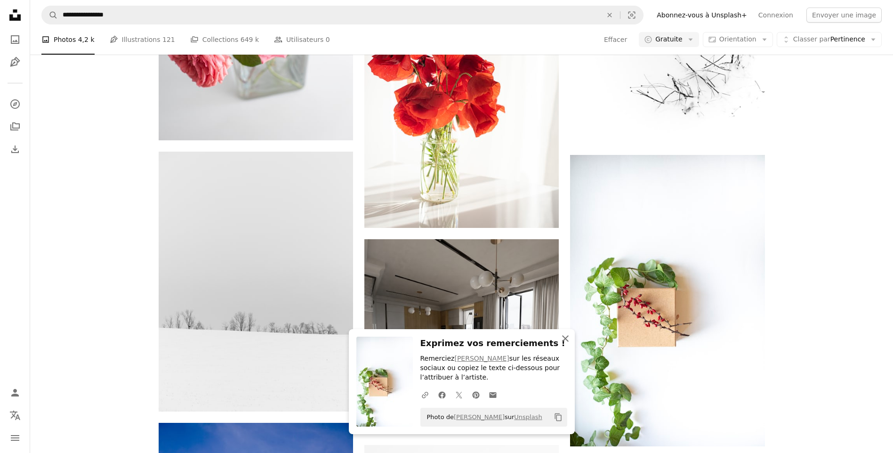
click at [566, 337] on icon "button" at bounding box center [565, 338] width 7 height 7
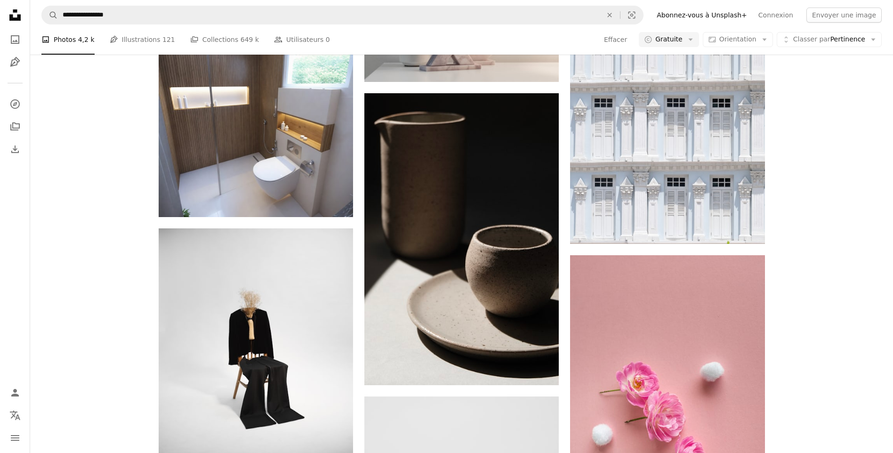
scroll to position [18861, 0]
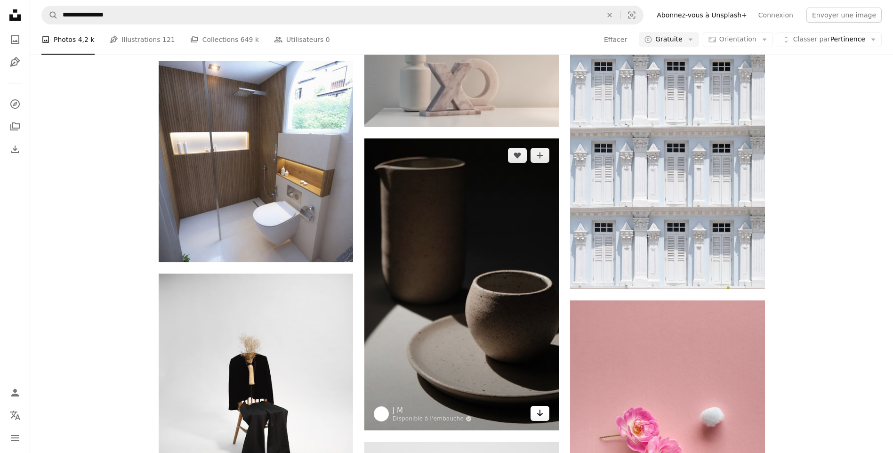
click at [541, 414] on icon "Télécharger" at bounding box center [540, 412] width 6 height 7
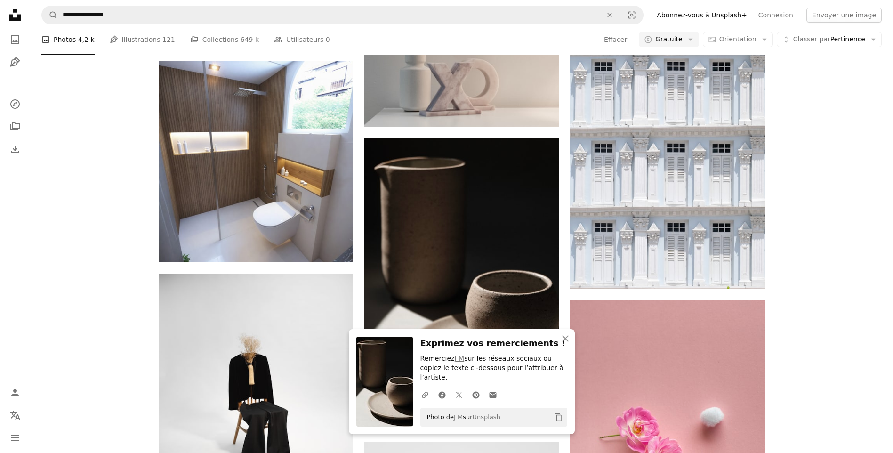
click at [566, 344] on icon "An X shape" at bounding box center [565, 338] width 11 height 11
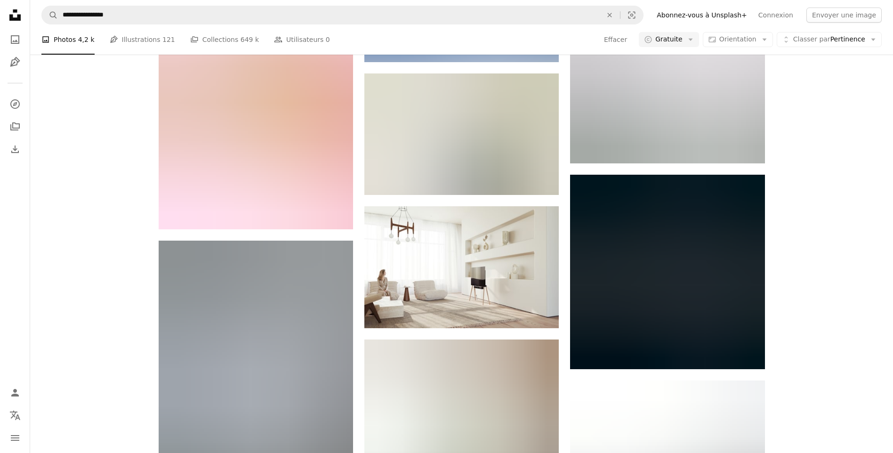
scroll to position [21483, 0]
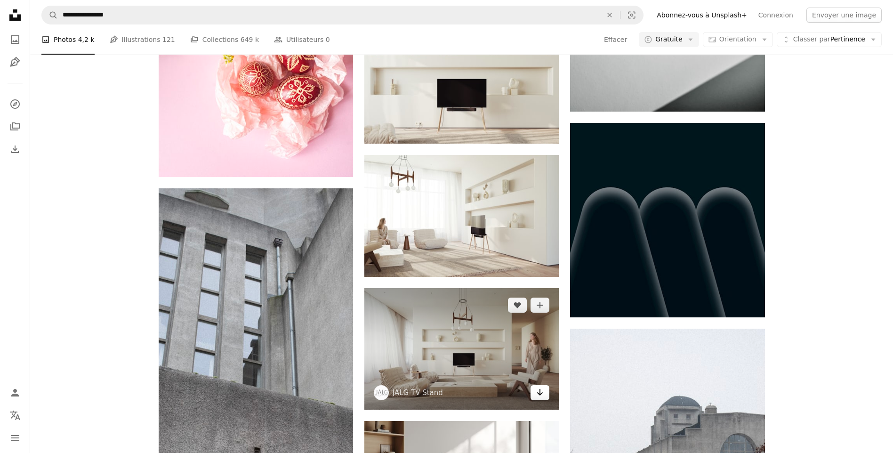
click at [537, 394] on icon "Arrow pointing down" at bounding box center [540, 391] width 8 height 11
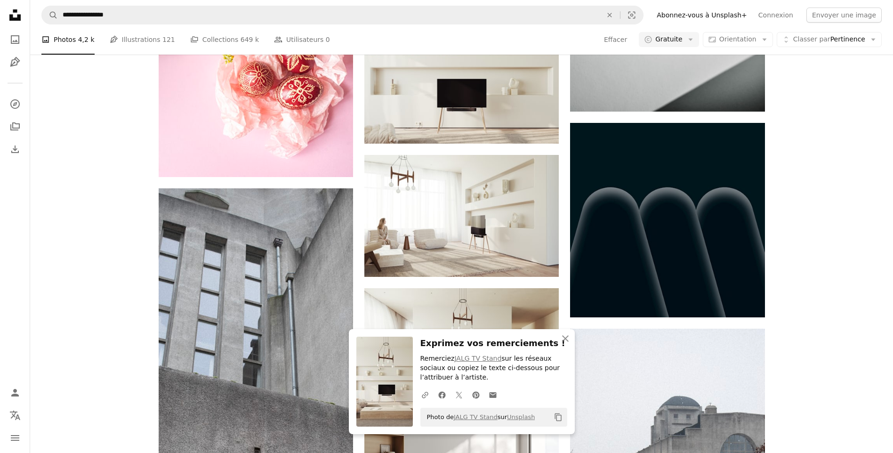
click at [555, 417] on icon "Copy content" at bounding box center [558, 417] width 8 height 8
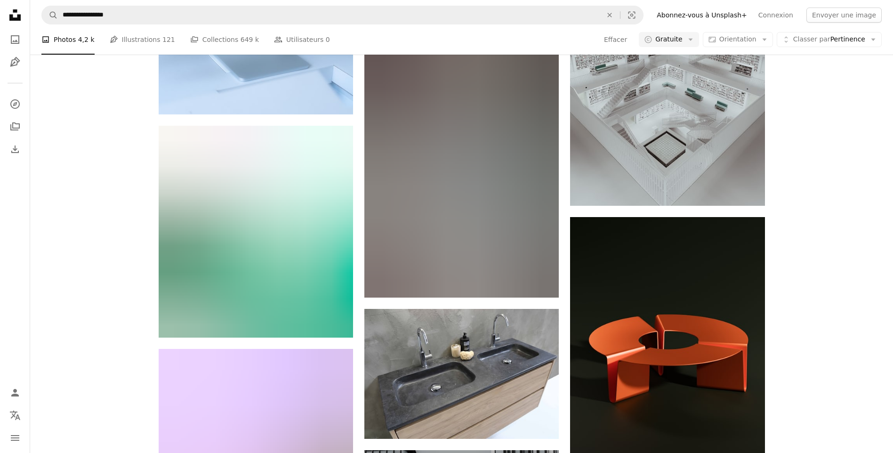
scroll to position [22766, 0]
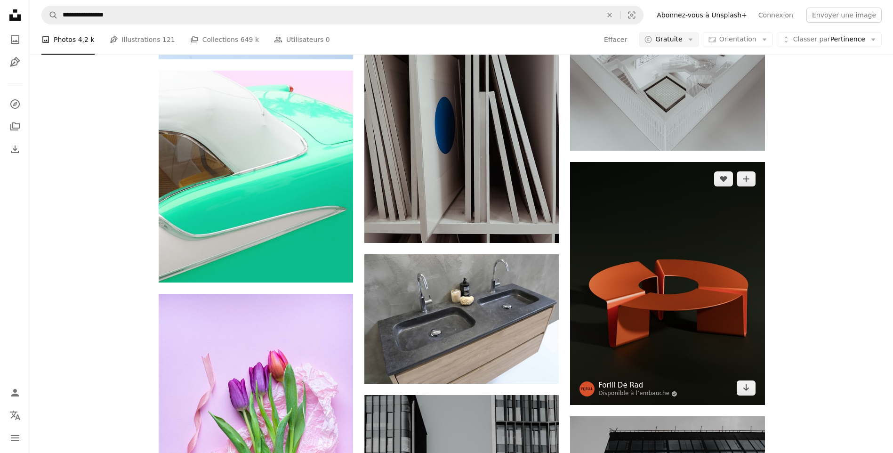
click at [614, 385] on link "Forlll De Rad" at bounding box center [637, 384] width 79 height 9
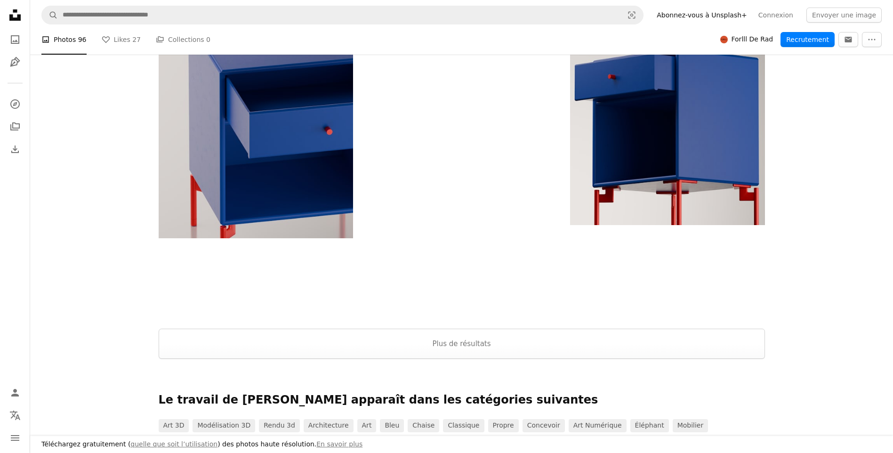
scroll to position [1389, 0]
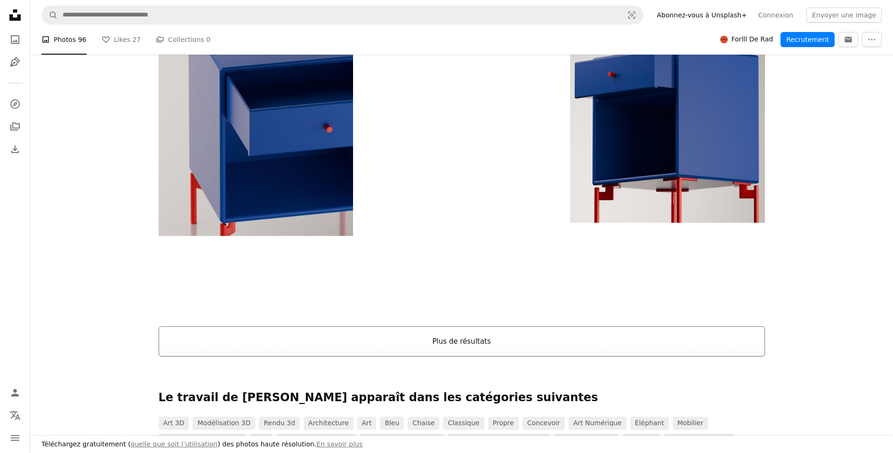
click at [464, 344] on button "Plus de résultats" at bounding box center [462, 341] width 606 height 30
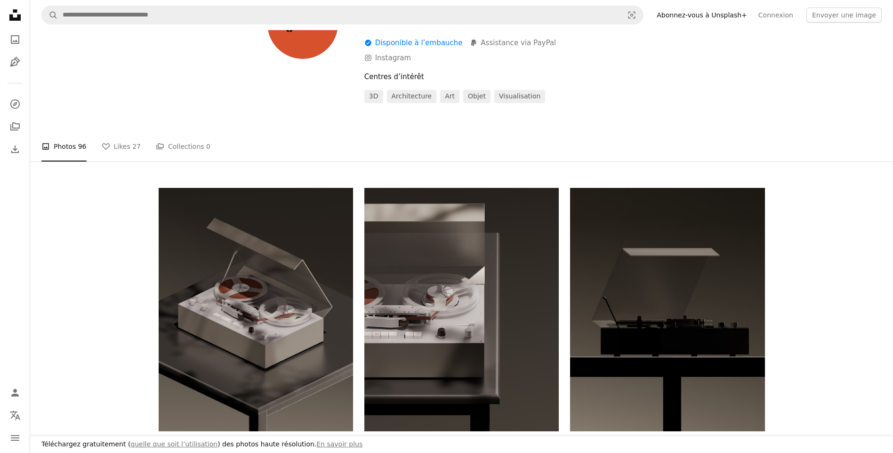
scroll to position [0, 0]
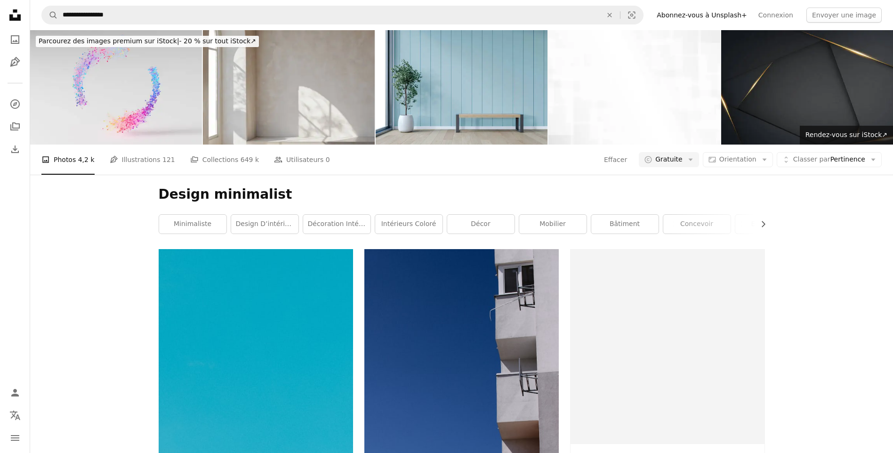
scroll to position [22766, 0]
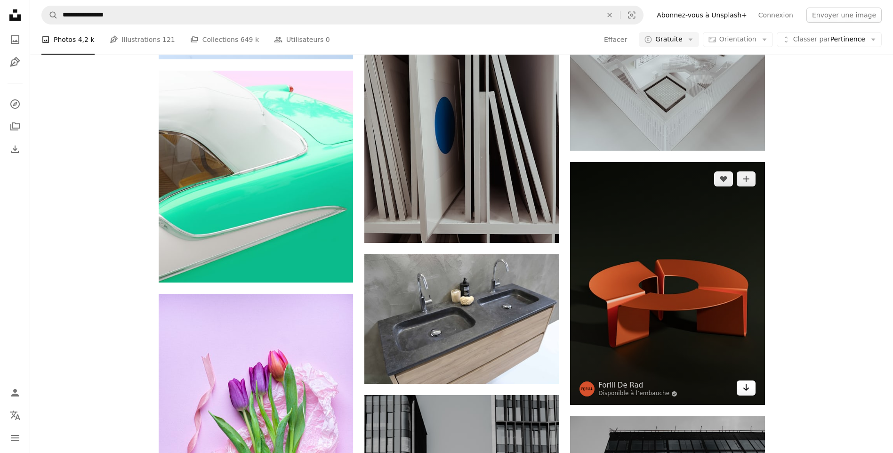
click at [746, 387] on icon "Télécharger" at bounding box center [746, 387] width 6 height 7
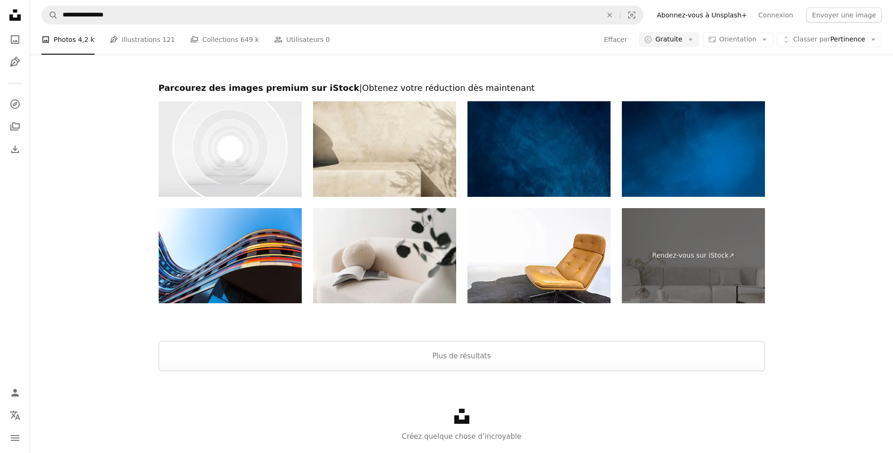
scroll to position [25173, 0]
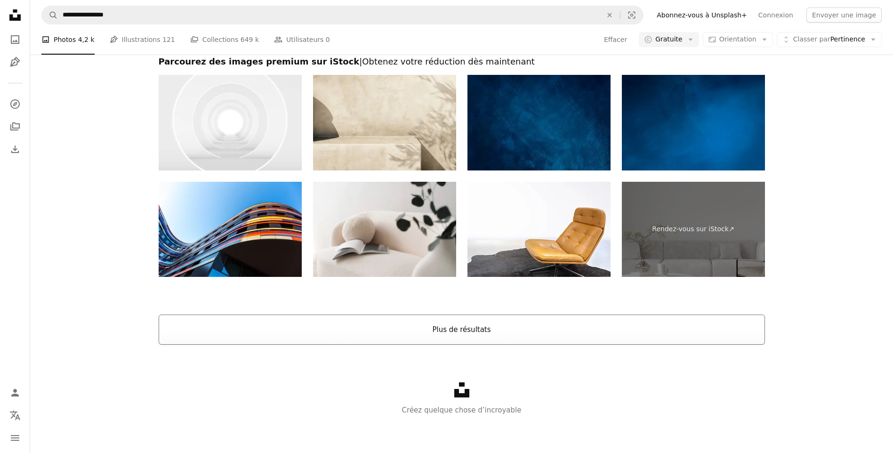
click at [501, 329] on button "Plus de résultats" at bounding box center [462, 329] width 606 height 30
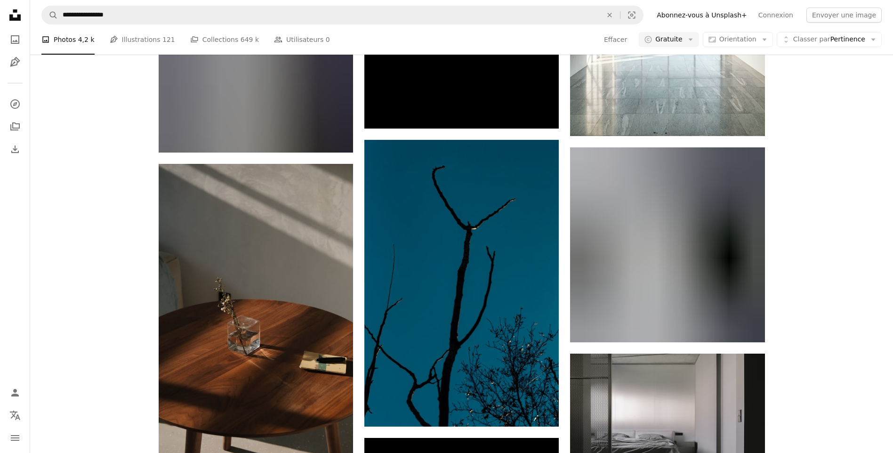
scroll to position [28914, 0]
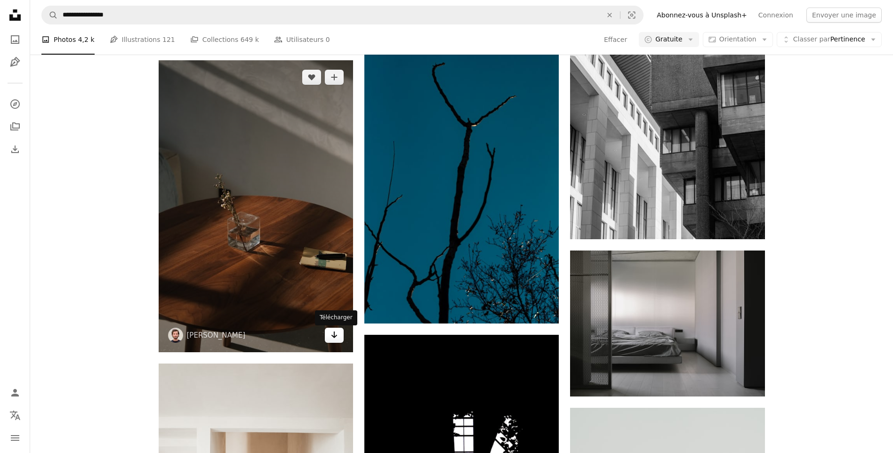
click at [338, 337] on link "Arrow pointing down" at bounding box center [334, 335] width 19 height 15
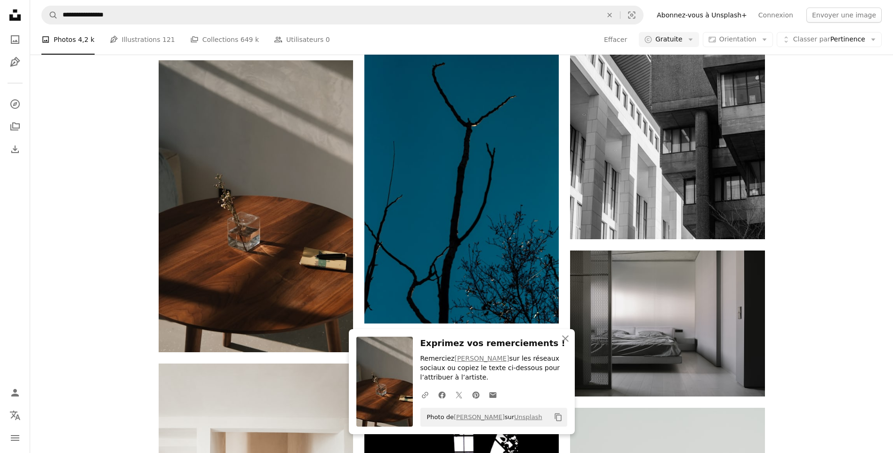
click at [566, 337] on icon "button" at bounding box center [565, 338] width 7 height 7
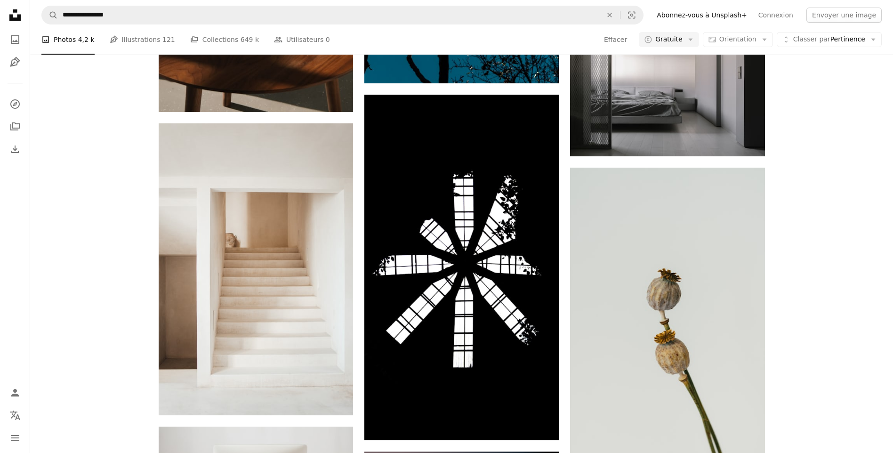
scroll to position [29188, 0]
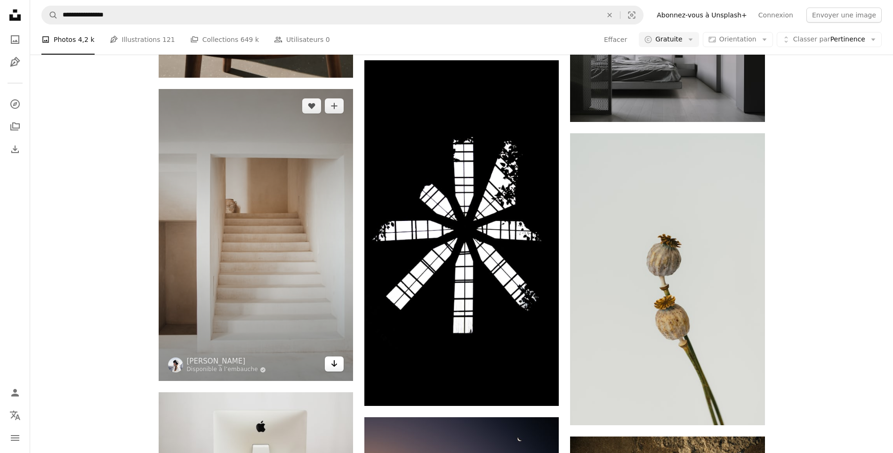
click at [332, 368] on icon "Arrow pointing down" at bounding box center [334, 363] width 8 height 11
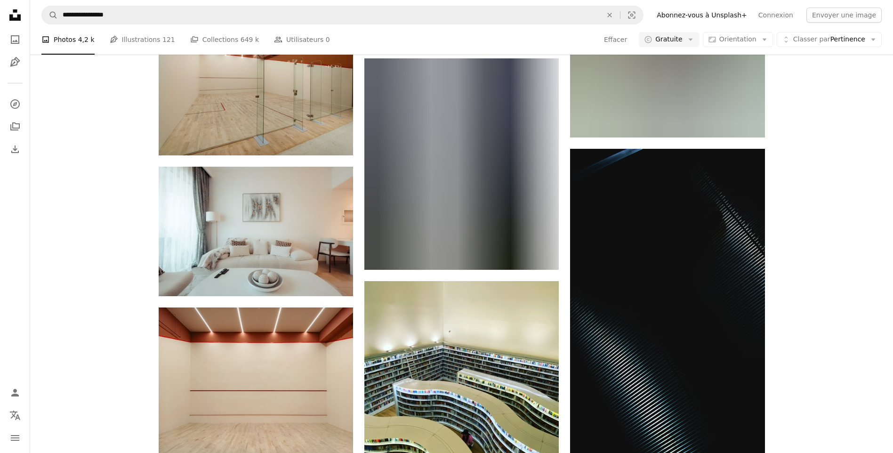
scroll to position [32150, 0]
